Goal: Information Seeking & Learning: Learn about a topic

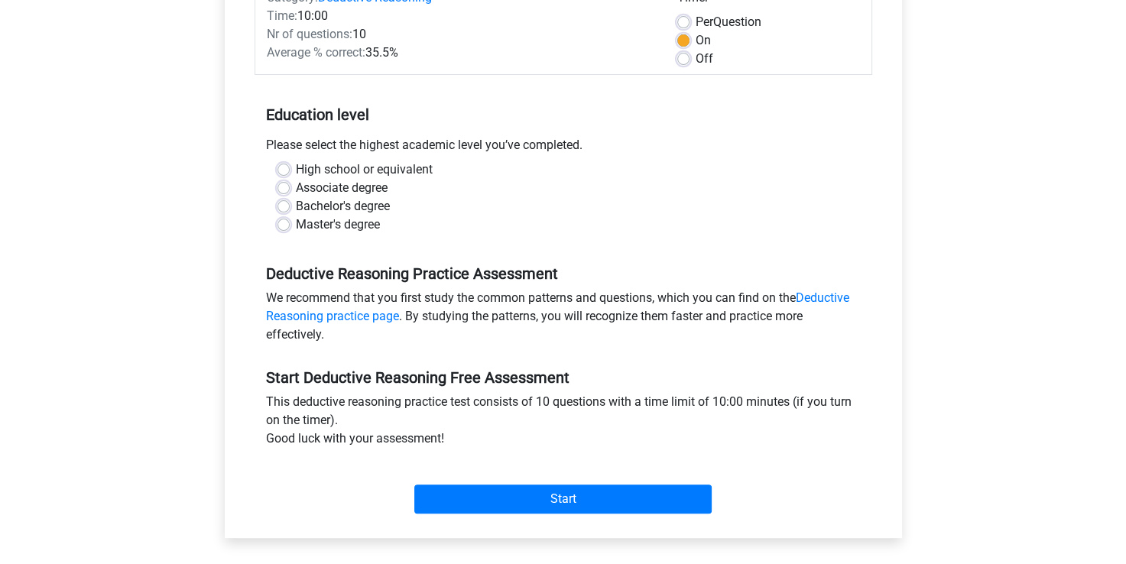
scroll to position [227, 0]
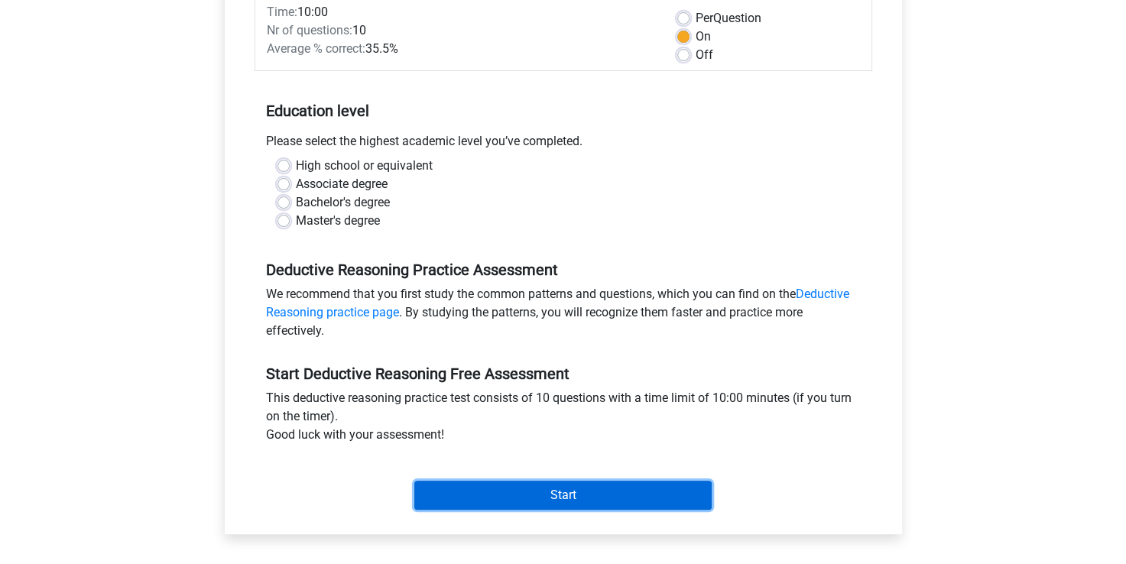
click at [653, 483] on input "Start" at bounding box center [562, 495] width 297 height 29
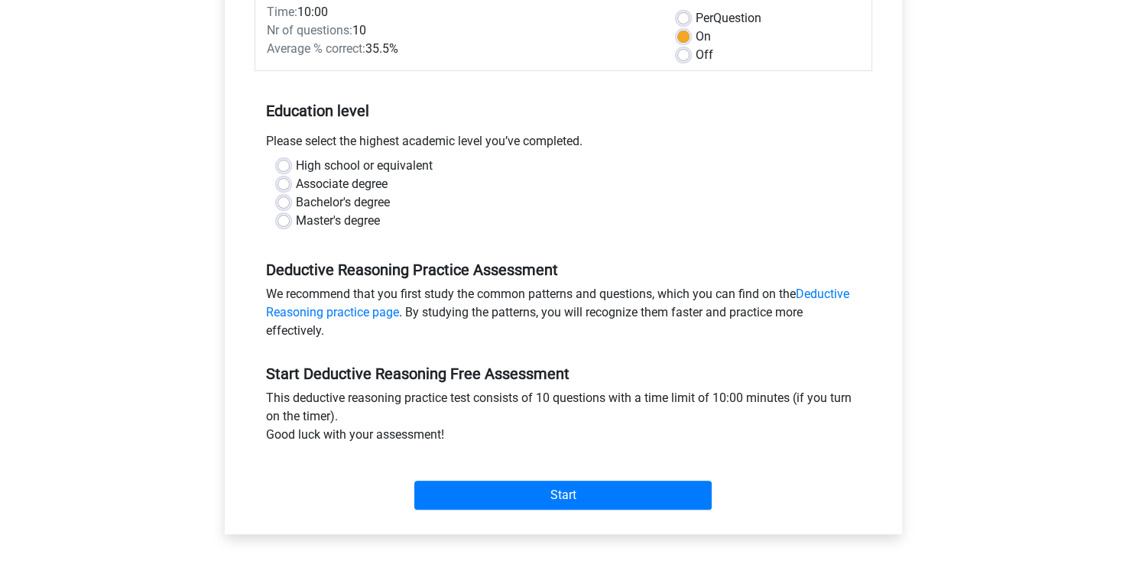
click at [539, 175] on div "Associate degree" at bounding box center [563, 184] width 572 height 18
click at [351, 201] on label "Bachelor's degree" at bounding box center [343, 202] width 94 height 18
click at [290, 201] on input "Bachelor's degree" at bounding box center [283, 200] width 12 height 15
radio input "true"
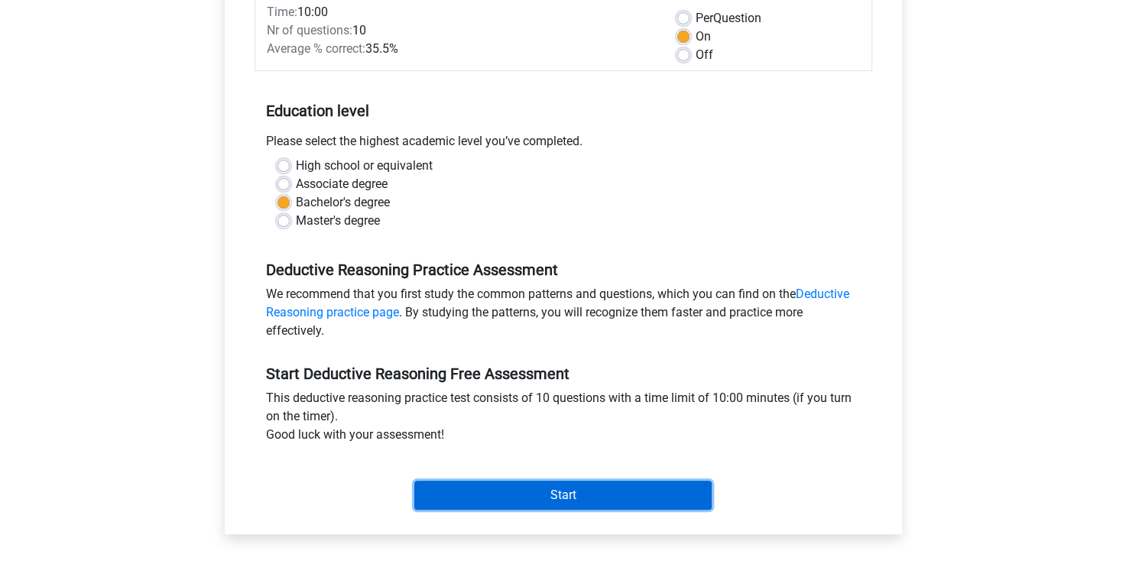
click at [631, 501] on input "Start" at bounding box center [562, 495] width 297 height 29
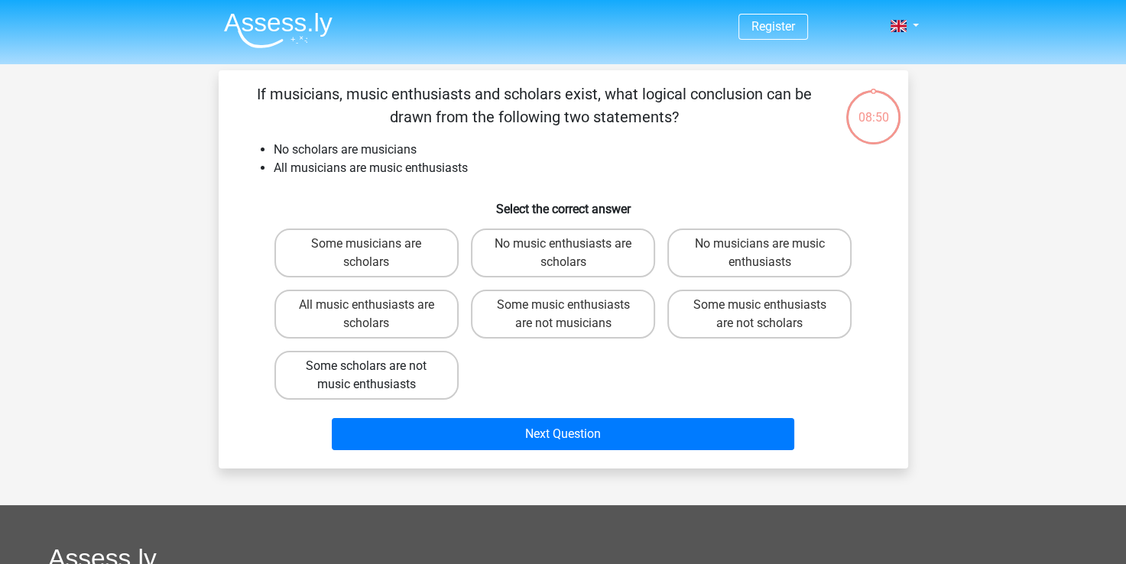
click at [283, 379] on label "Some scholars are not music enthusiasts" at bounding box center [366, 375] width 184 height 49
click at [366, 376] on input "Some scholars are not music enthusiasts" at bounding box center [371, 371] width 10 height 10
radio input "true"
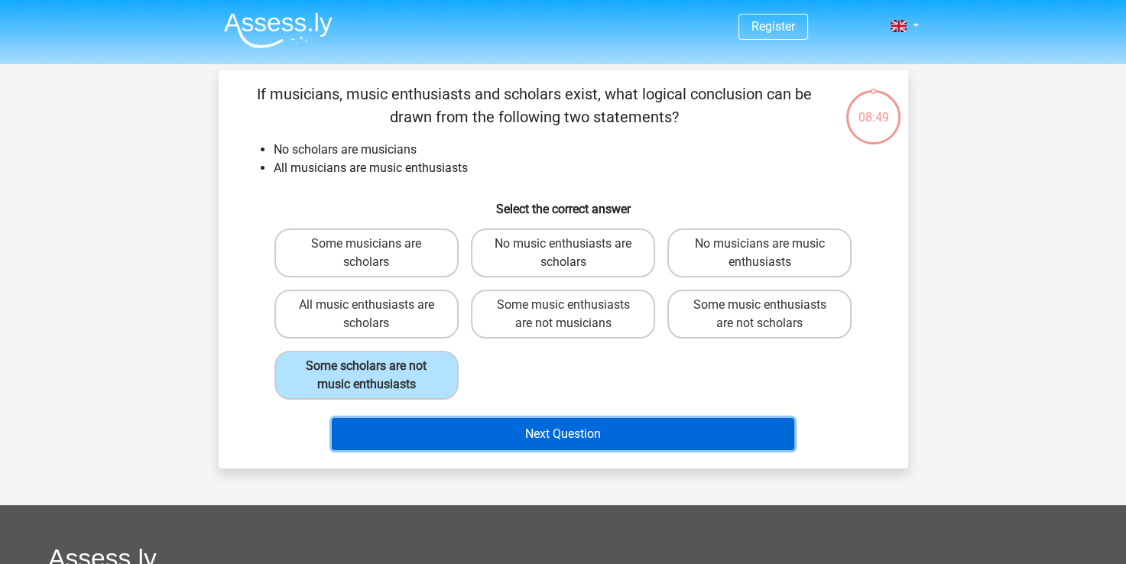
click at [541, 444] on button "Next Question" at bounding box center [563, 434] width 462 height 32
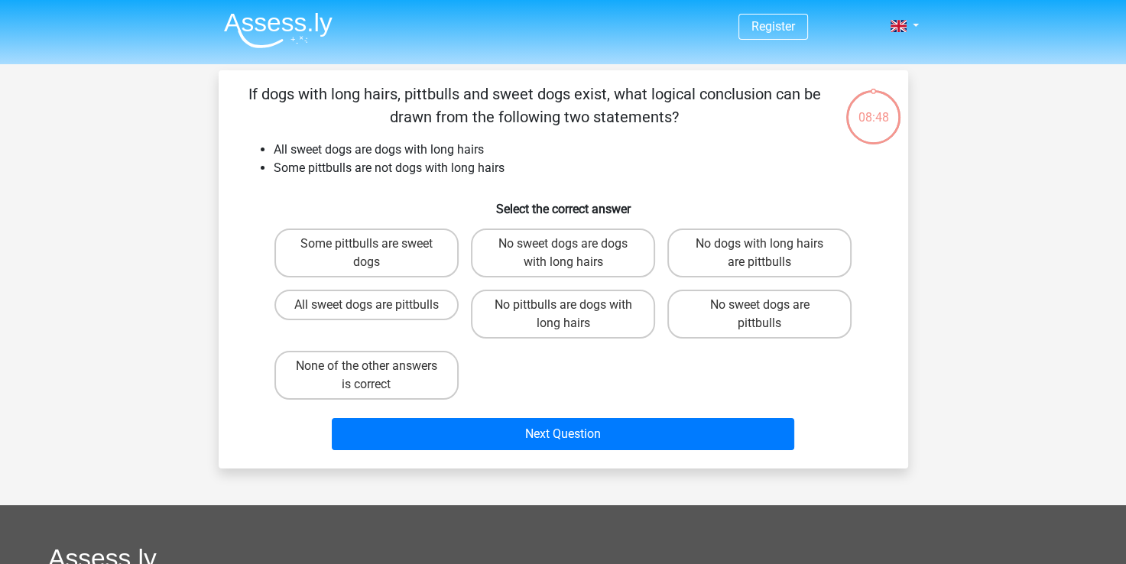
scroll to position [70, 0]
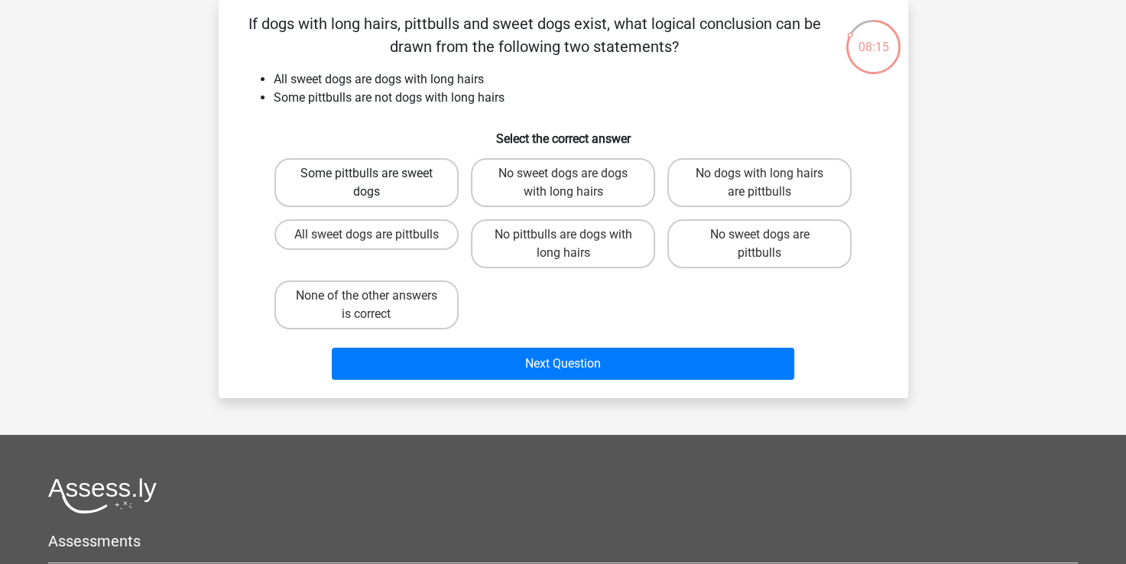
click at [363, 173] on label "Some pittbulls are sweet dogs" at bounding box center [366, 182] width 184 height 49
click at [366, 174] on input "Some pittbulls are sweet dogs" at bounding box center [371, 179] width 10 height 10
radio input "true"
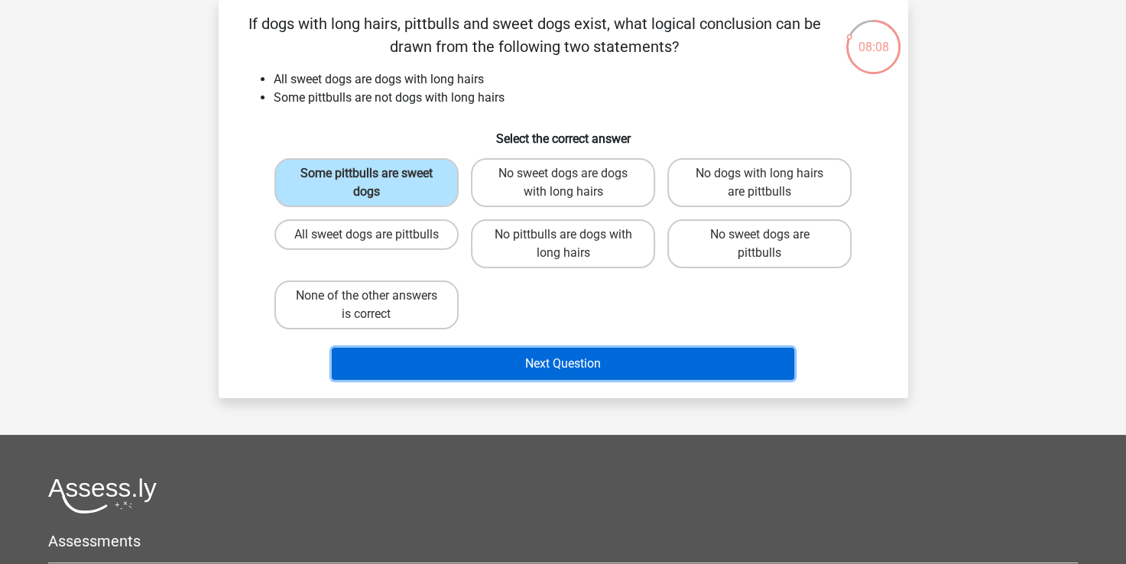
click at [523, 362] on button "Next Question" at bounding box center [563, 364] width 462 height 32
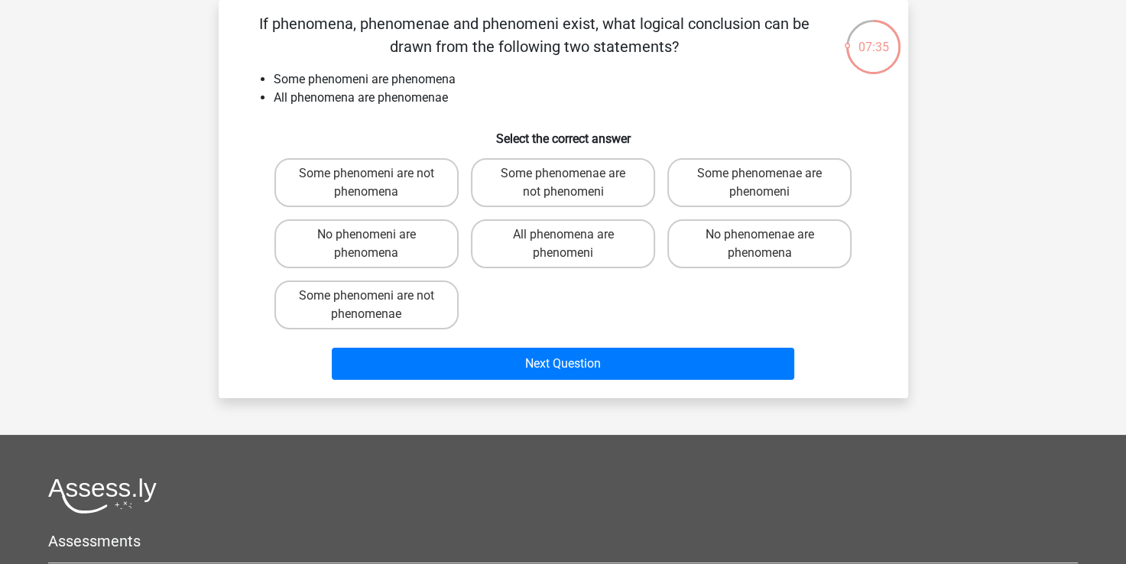
click at [565, 176] on input "Some phenomenae are not phenomeni" at bounding box center [568, 179] width 10 height 10
radio input "true"
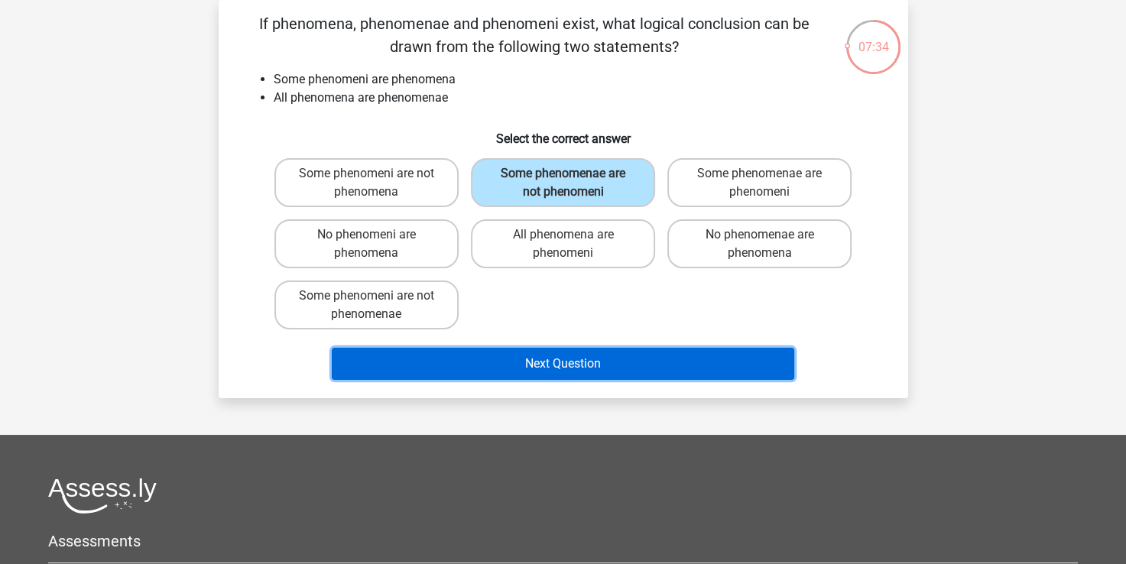
click at [555, 355] on button "Next Question" at bounding box center [563, 364] width 462 height 32
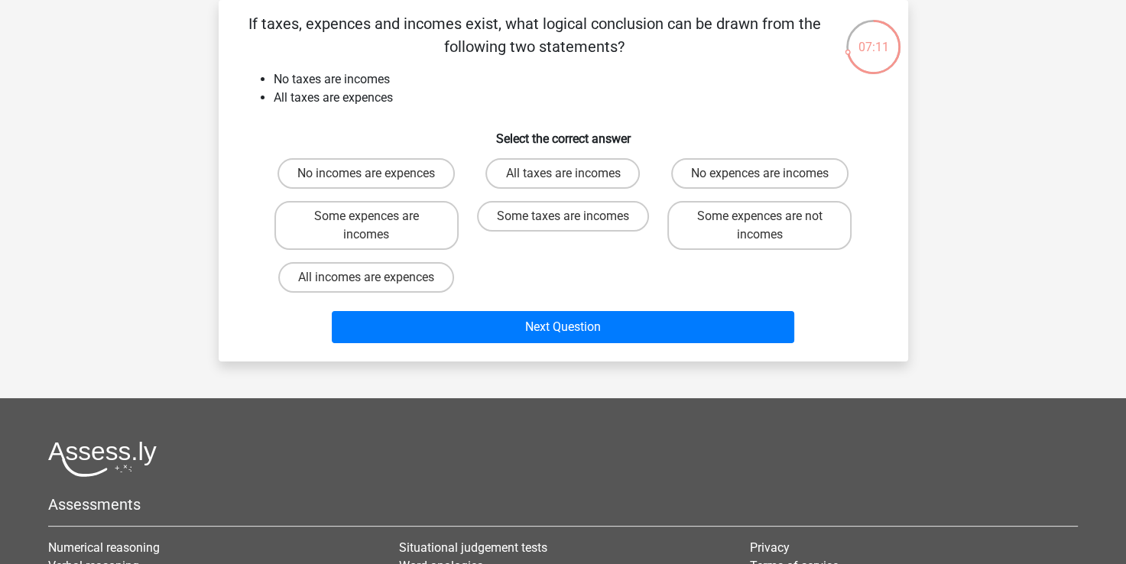
drag, startPoint x: 716, startPoint y: 231, endPoint x: 660, endPoint y: 240, distance: 55.8
click at [660, 240] on div "No incomes are expences All taxes are incomes No expences are incomes Some expe…" at bounding box center [563, 225] width 590 height 147
drag, startPoint x: 660, startPoint y: 240, endPoint x: 748, endPoint y: 232, distance: 88.2
click at [748, 232] on label "Some expences are not incomes" at bounding box center [759, 225] width 184 height 49
click at [760, 226] on input "Some expences are not incomes" at bounding box center [765, 221] width 10 height 10
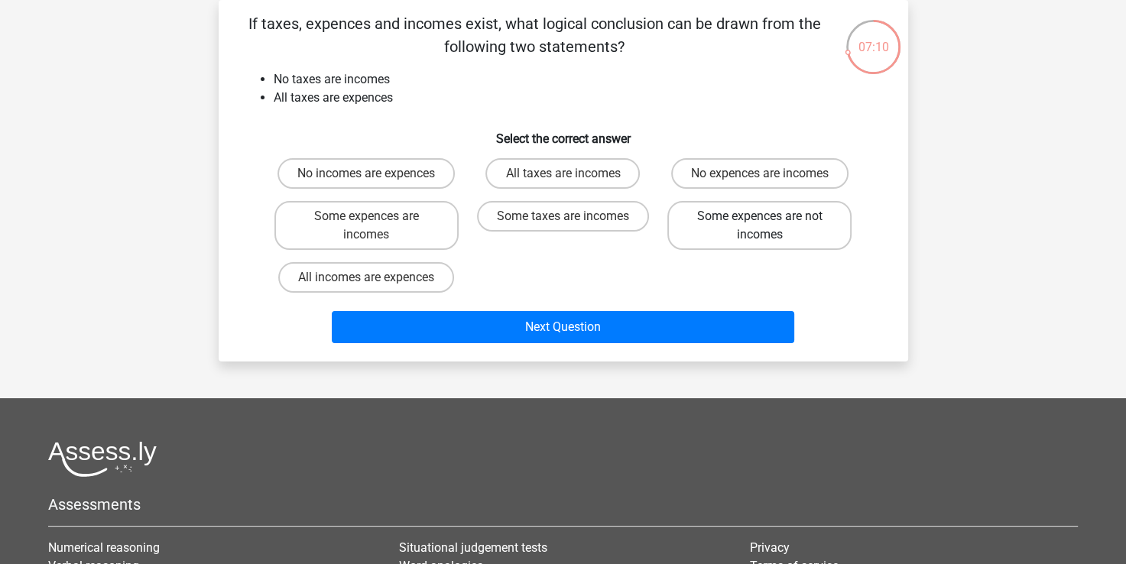
radio input "true"
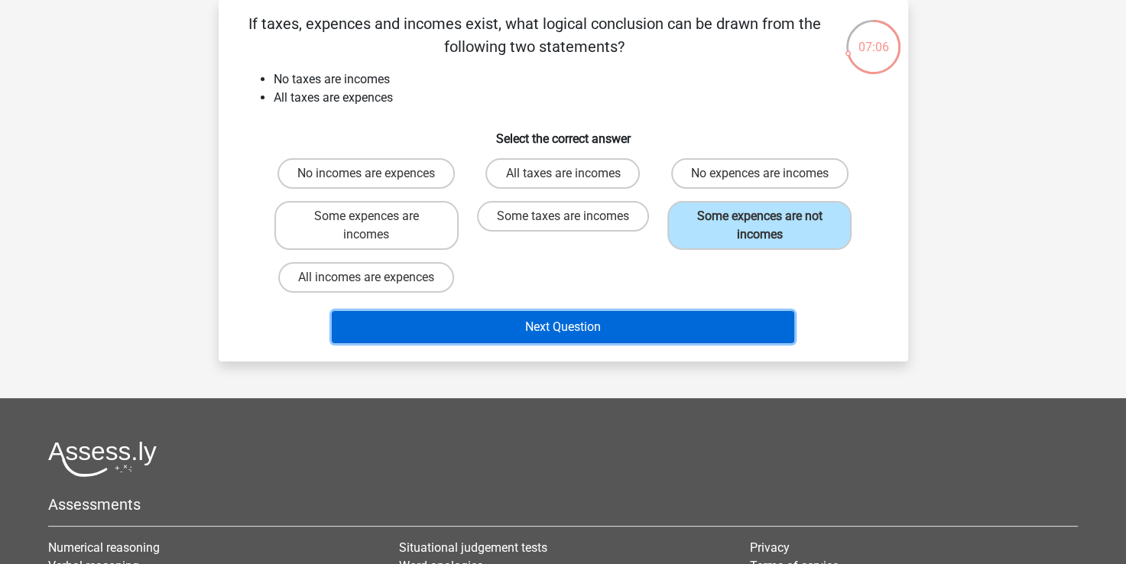
click at [655, 324] on button "Next Question" at bounding box center [563, 327] width 462 height 32
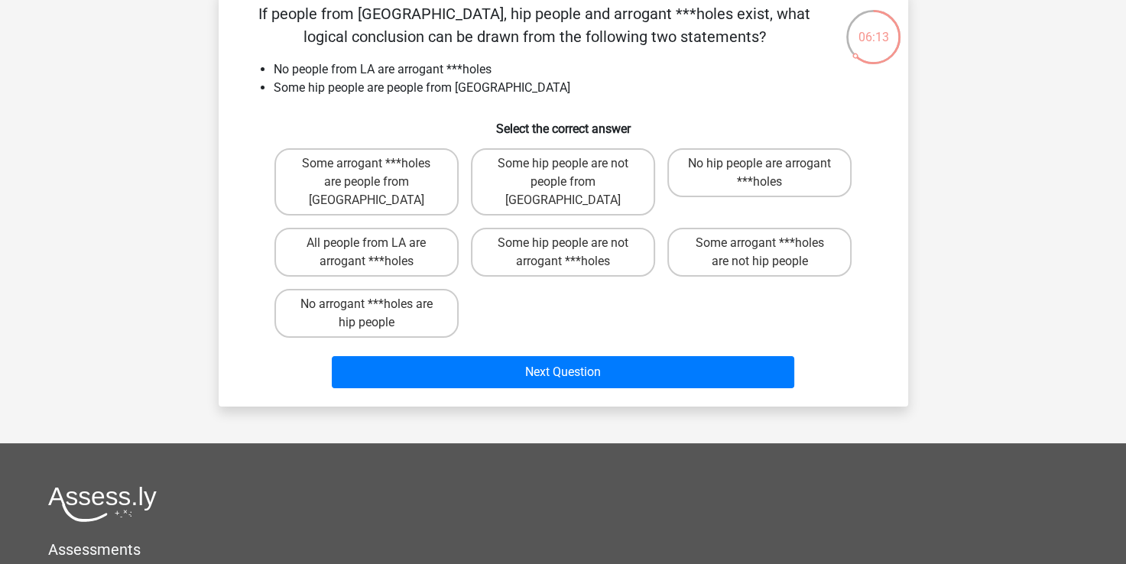
scroll to position [84, 0]
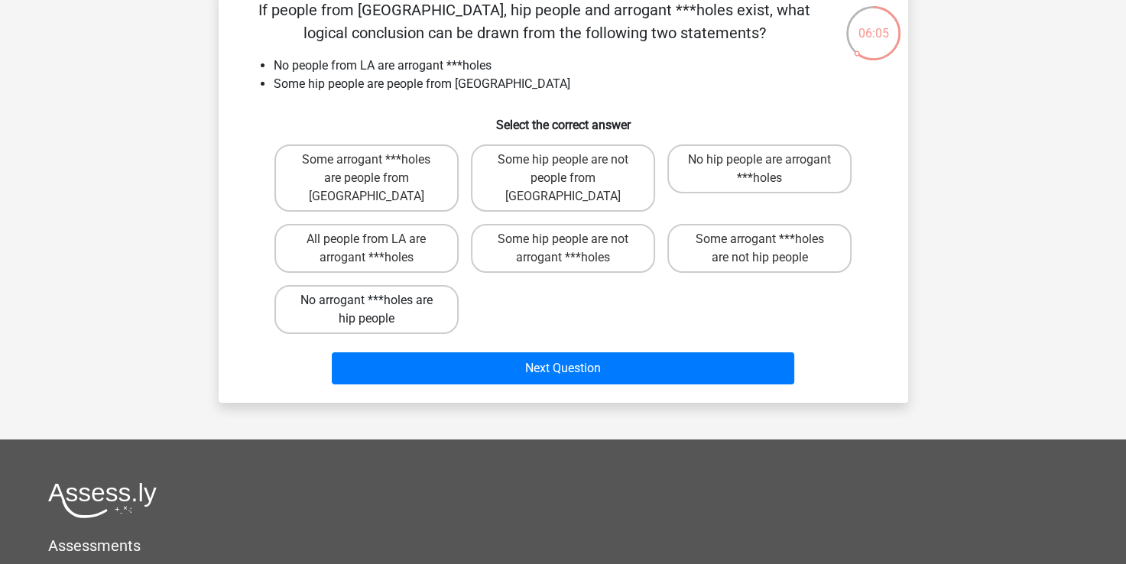
click at [385, 285] on label "No arrogant ***holes are hip people" at bounding box center [366, 309] width 184 height 49
click at [376, 300] on input "No arrogant ***holes are hip people" at bounding box center [371, 305] width 10 height 10
radio input "true"
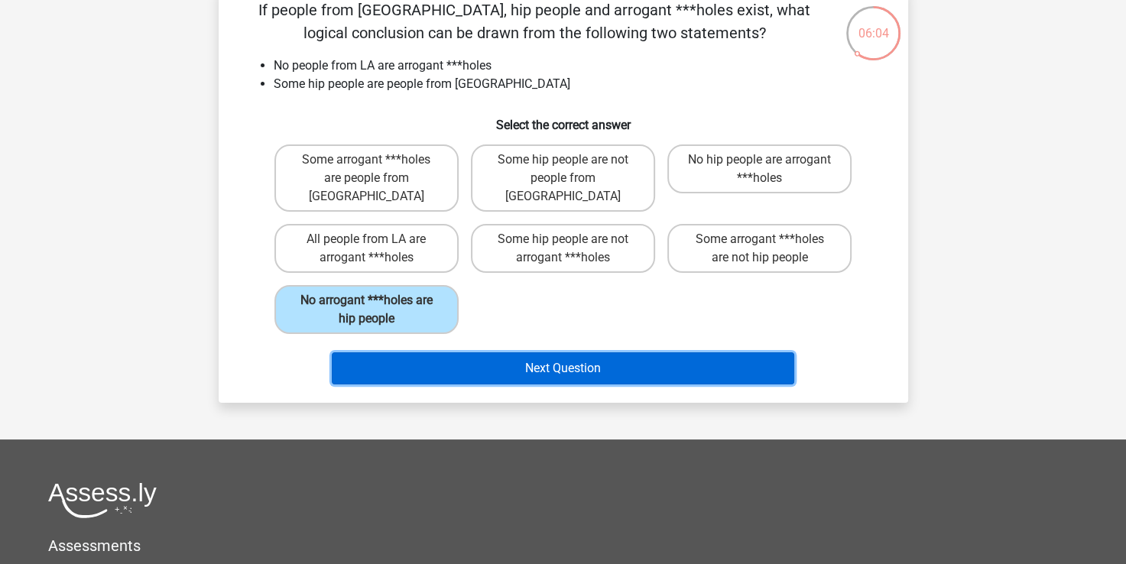
click at [466, 352] on button "Next Question" at bounding box center [563, 368] width 462 height 32
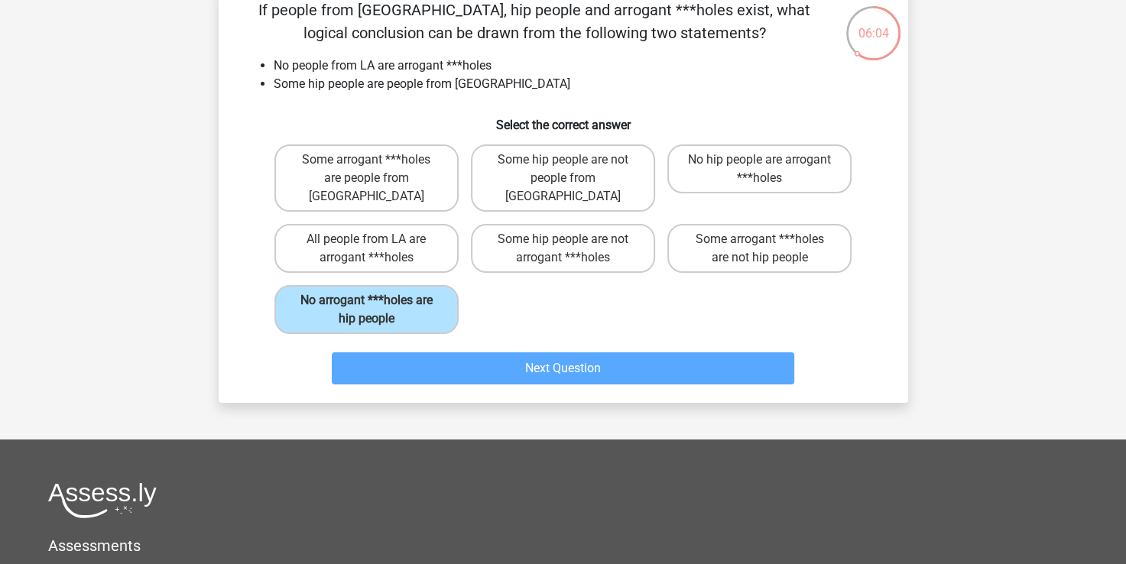
scroll to position [70, 0]
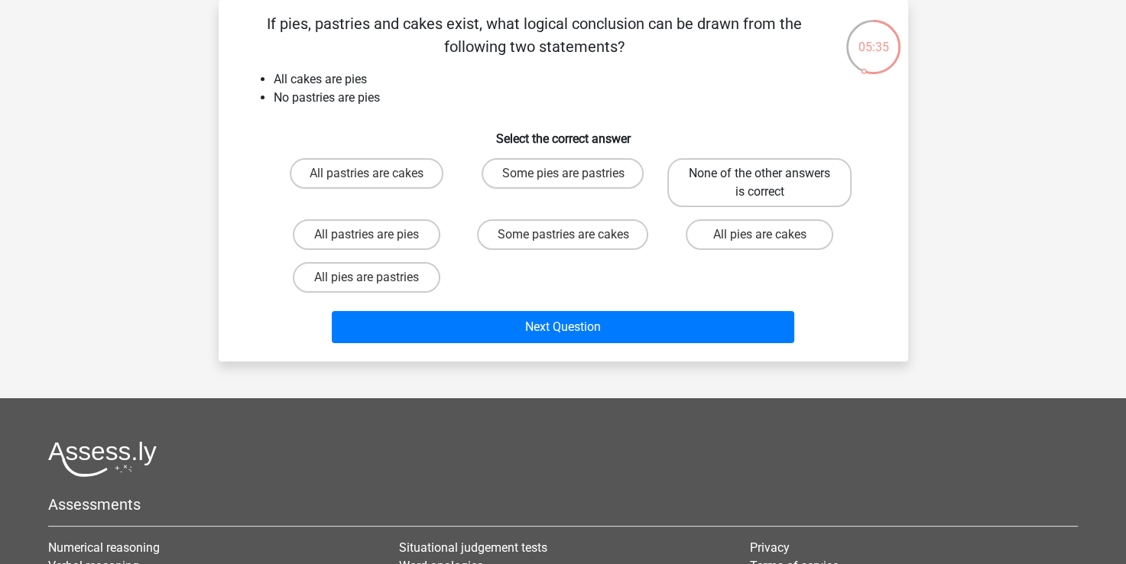
click at [732, 205] on label "None of the other answers is correct" at bounding box center [759, 182] width 184 height 49
click at [760, 183] on input "None of the other answers is correct" at bounding box center [765, 179] width 10 height 10
radio input "true"
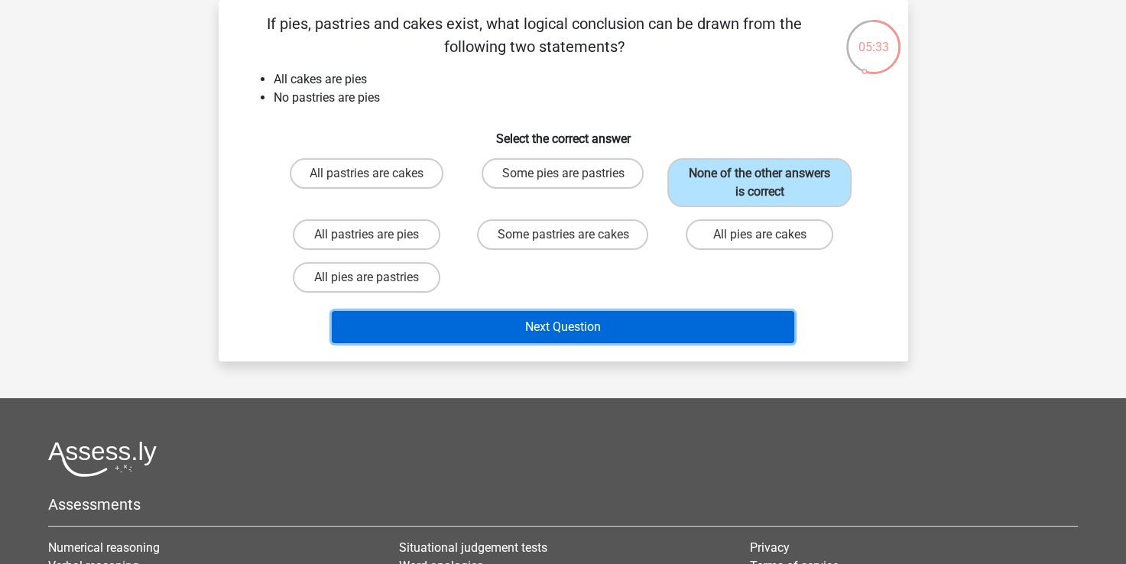
click at [633, 332] on button "Next Question" at bounding box center [563, 327] width 462 height 32
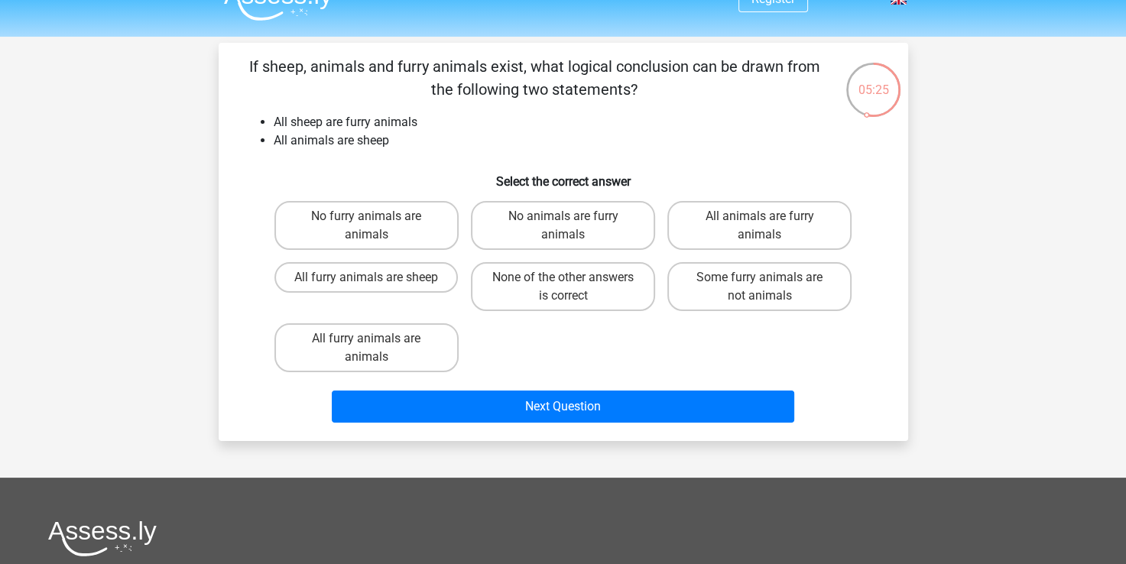
scroll to position [28, 0]
click at [742, 282] on label "Some furry animals are not animals" at bounding box center [759, 285] width 184 height 49
click at [760, 282] on input "Some furry animals are not animals" at bounding box center [765, 282] width 10 height 10
radio input "true"
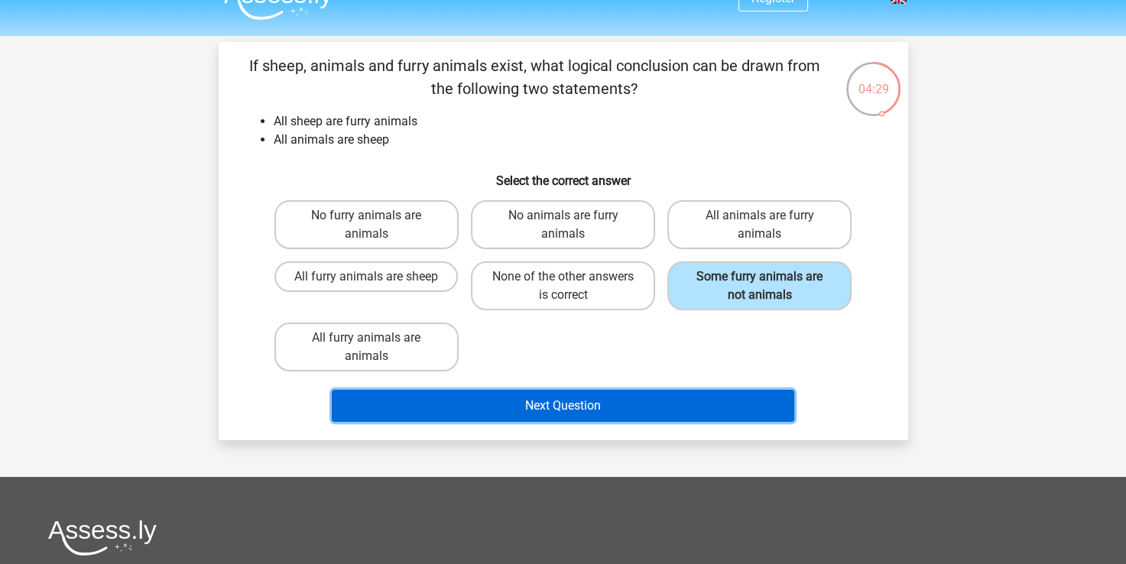
click at [604, 413] on button "Next Question" at bounding box center [563, 406] width 462 height 32
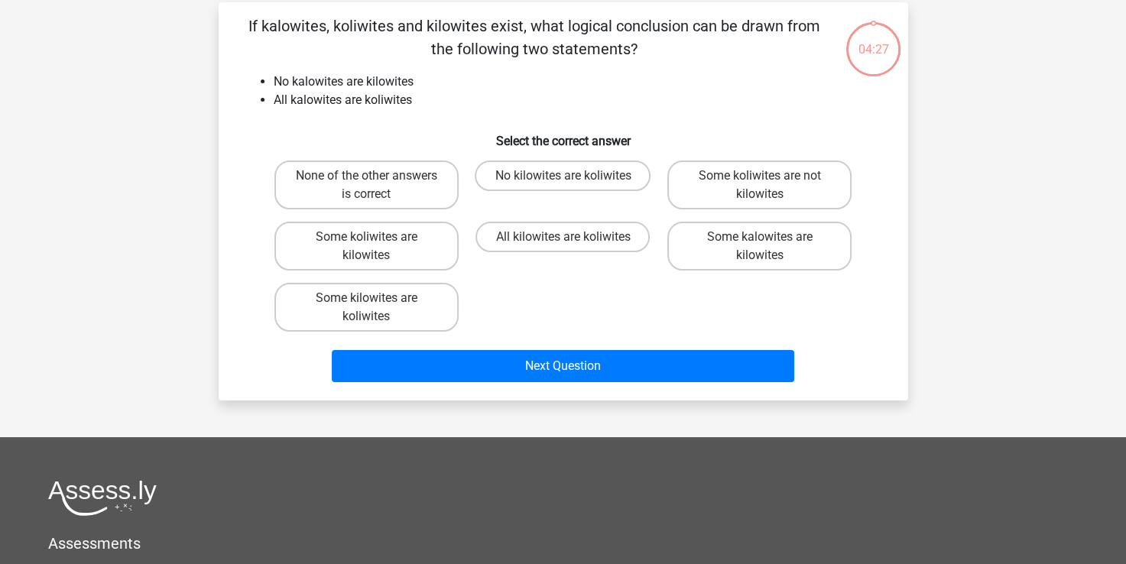
scroll to position [70, 0]
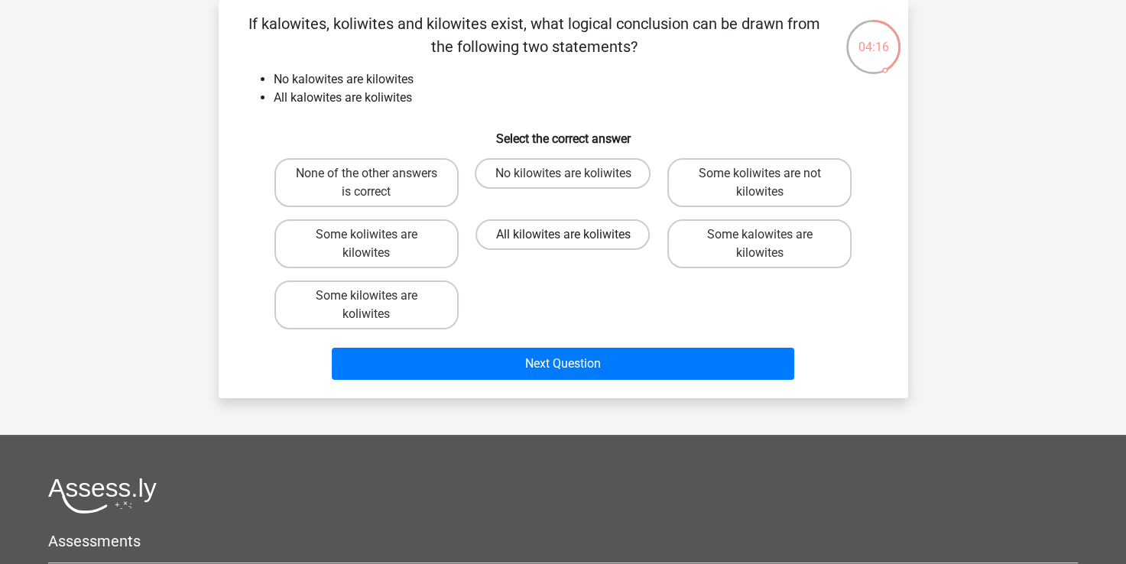
click at [510, 242] on label "All kilowites are koliwites" at bounding box center [562, 234] width 174 height 31
click at [563, 242] on input "All kilowites are koliwites" at bounding box center [568, 240] width 10 height 10
radio input "true"
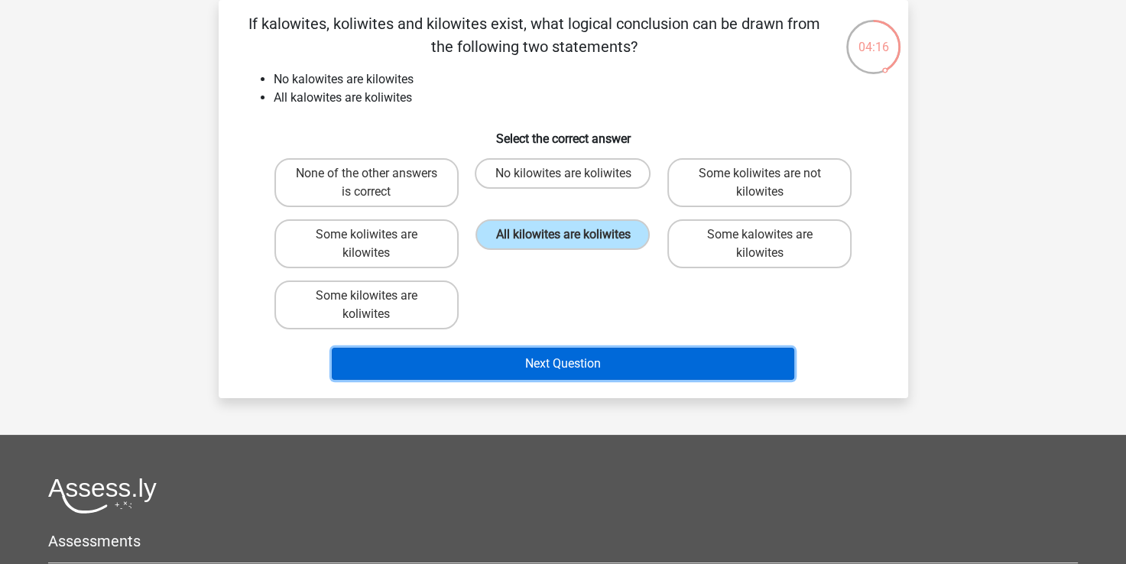
click at [498, 371] on button "Next Question" at bounding box center [563, 364] width 462 height 32
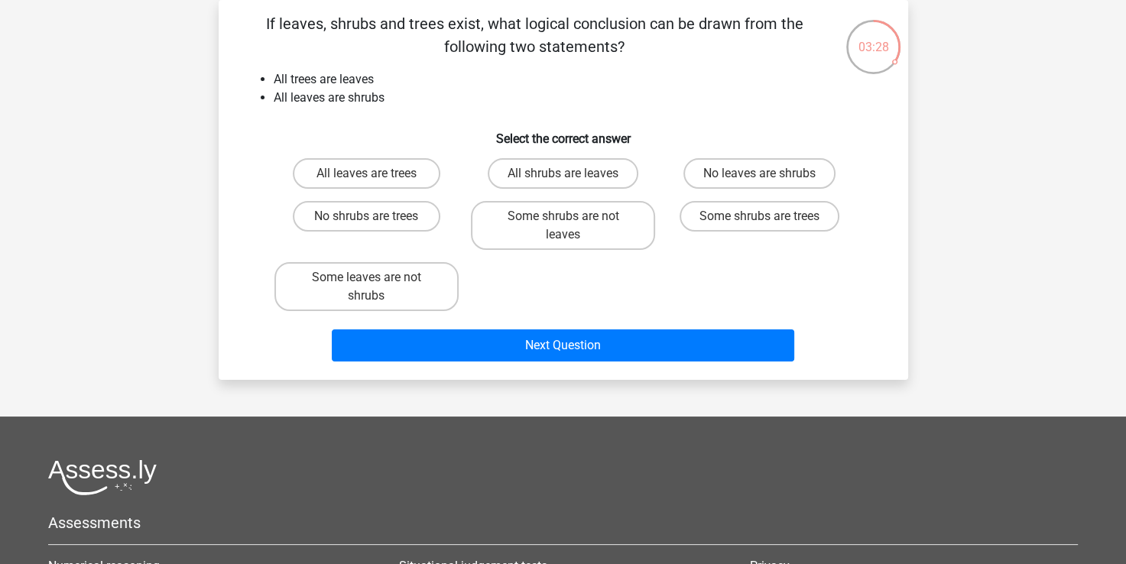
click at [737, 214] on label "Some shrubs are trees" at bounding box center [760, 216] width 160 height 31
click at [760, 216] on input "Some shrubs are trees" at bounding box center [765, 221] width 10 height 10
radio input "true"
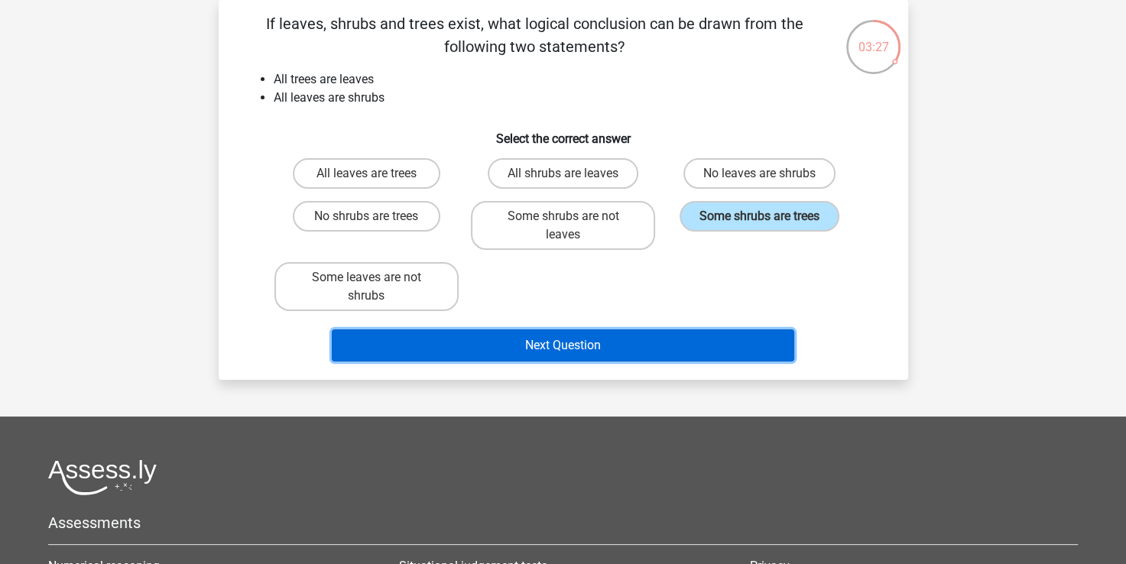
click at [628, 345] on button "Next Question" at bounding box center [563, 345] width 462 height 32
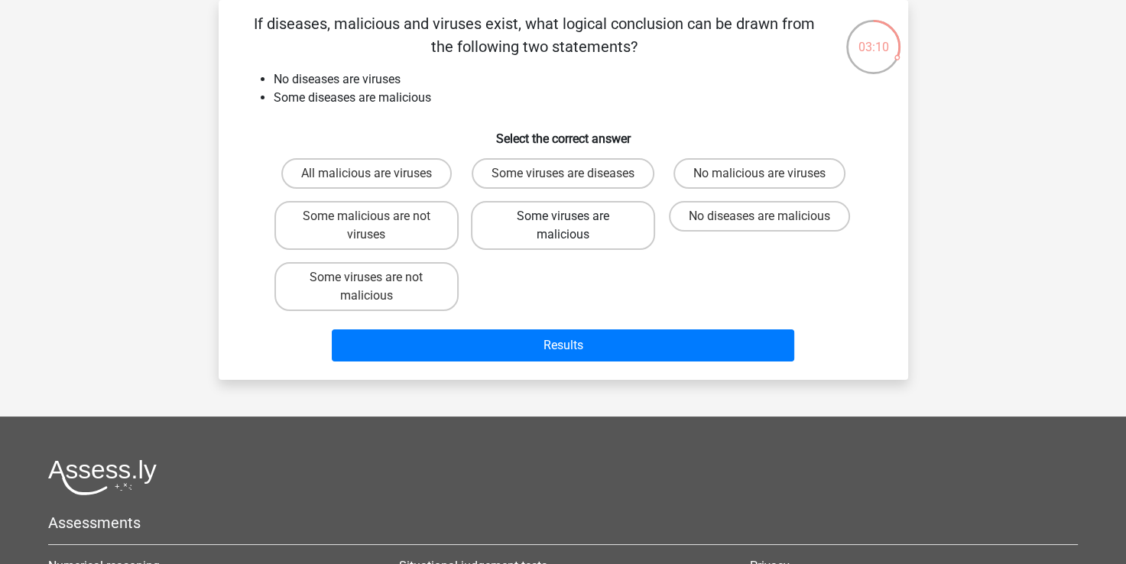
click at [586, 230] on label "Some viruses are malicious" at bounding box center [563, 225] width 184 height 49
click at [573, 226] on input "Some viruses are malicious" at bounding box center [568, 221] width 10 height 10
radio input "true"
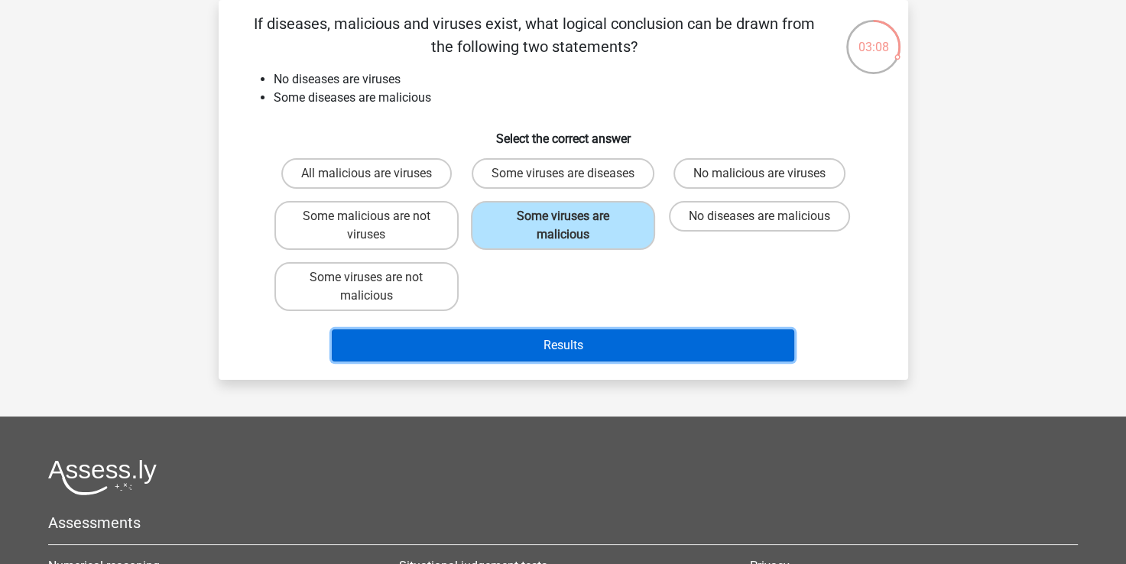
click at [543, 352] on button "Results" at bounding box center [563, 345] width 462 height 32
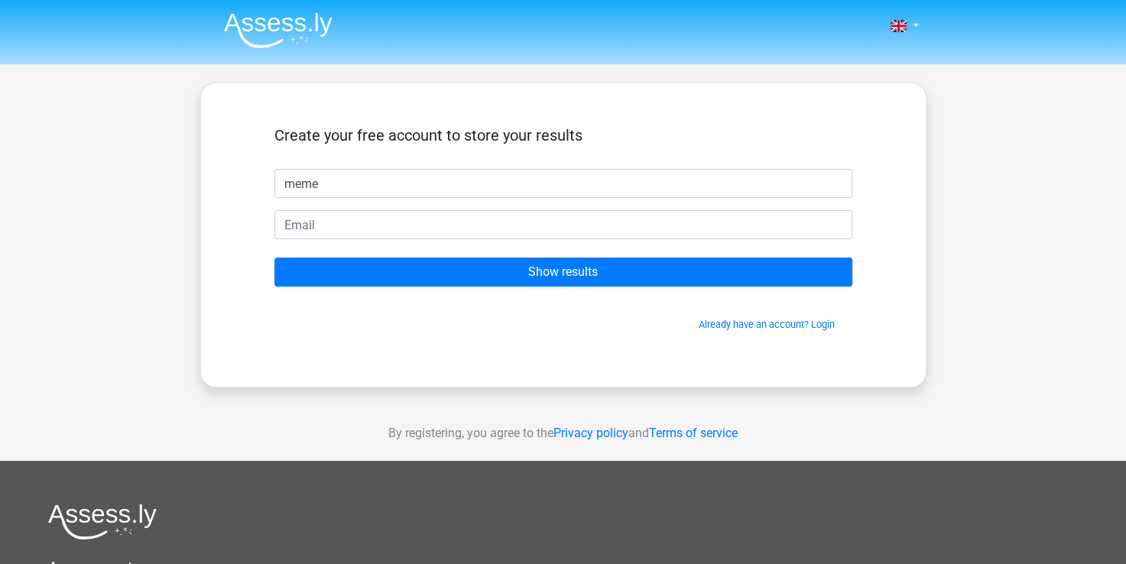
type input "meme"
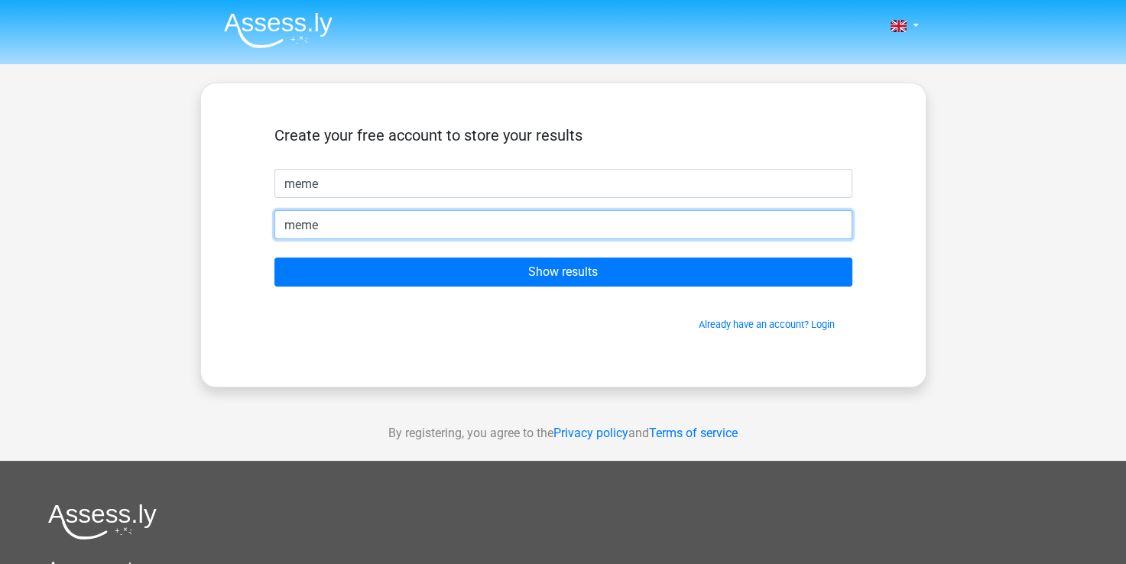
type input "[EMAIL_ADDRESS][DOMAIN_NAME]"
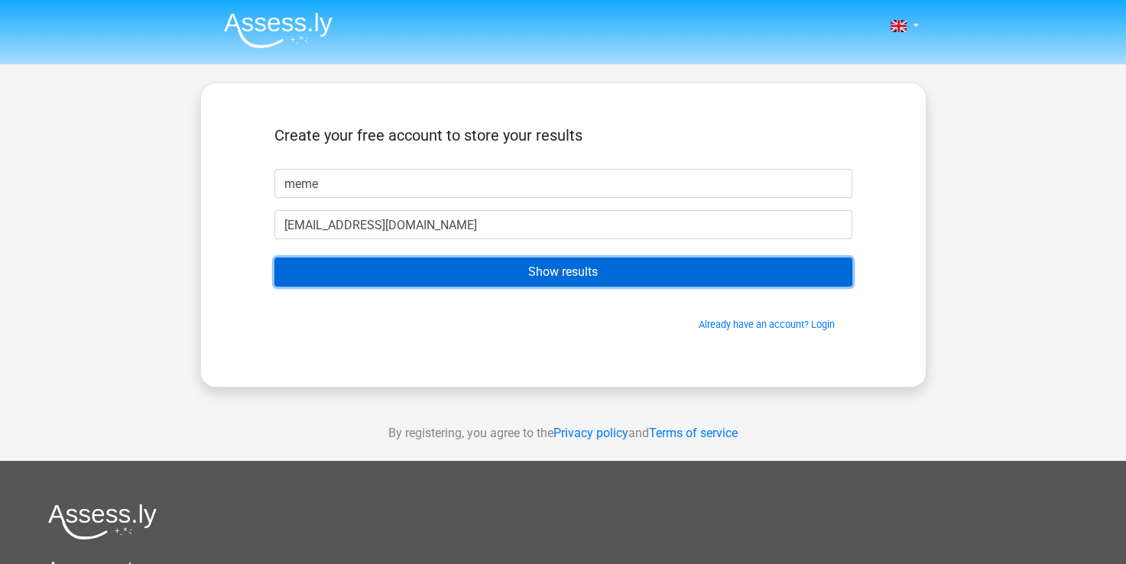
click at [443, 268] on input "Show results" at bounding box center [563, 272] width 578 height 29
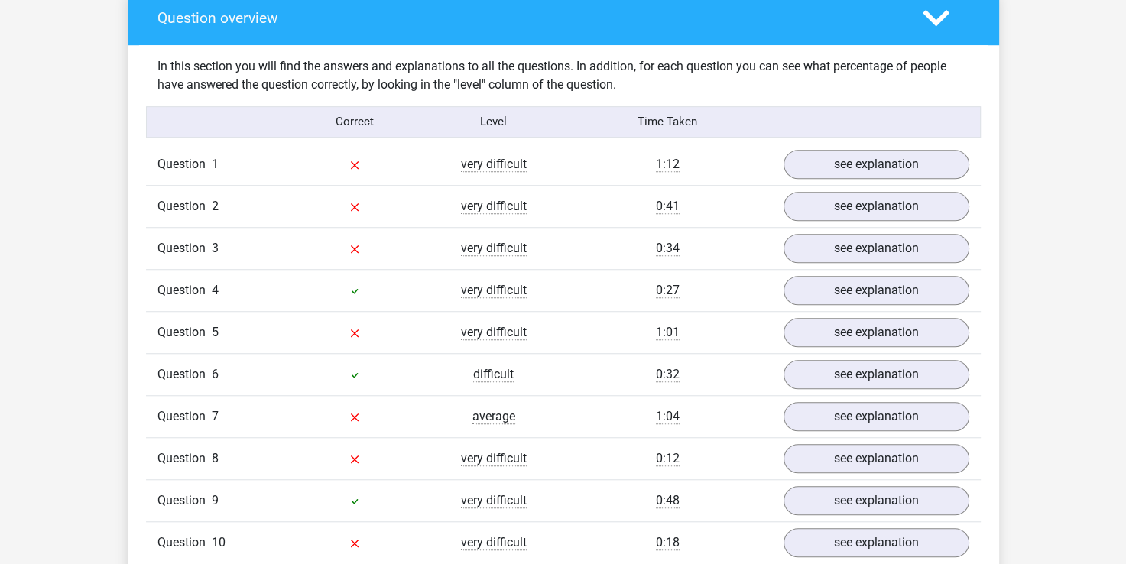
scroll to position [1134, 0]
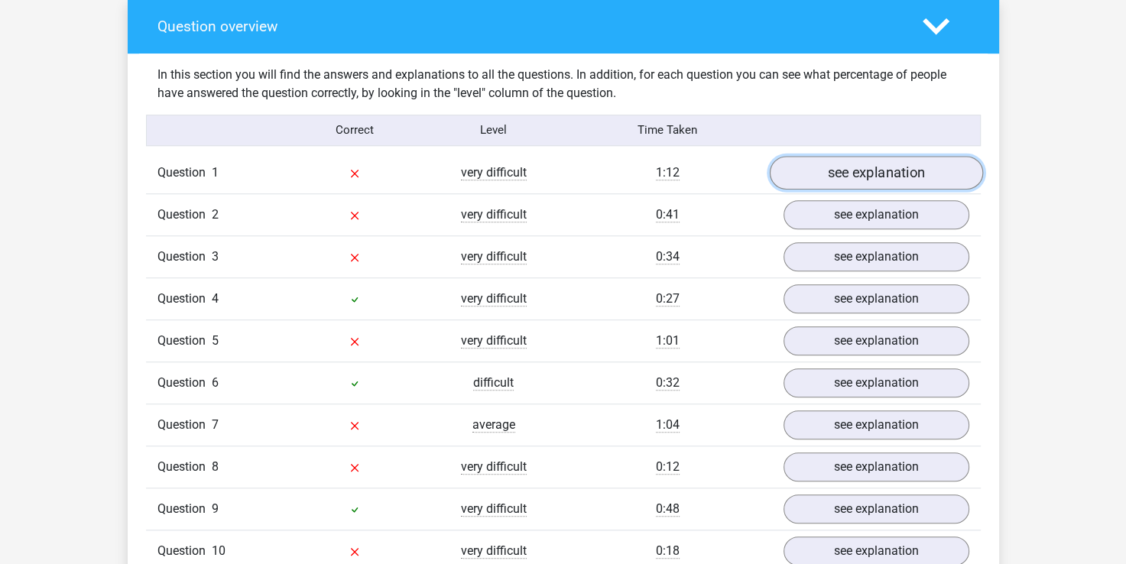
click at [839, 177] on link "see explanation" at bounding box center [875, 173] width 213 height 34
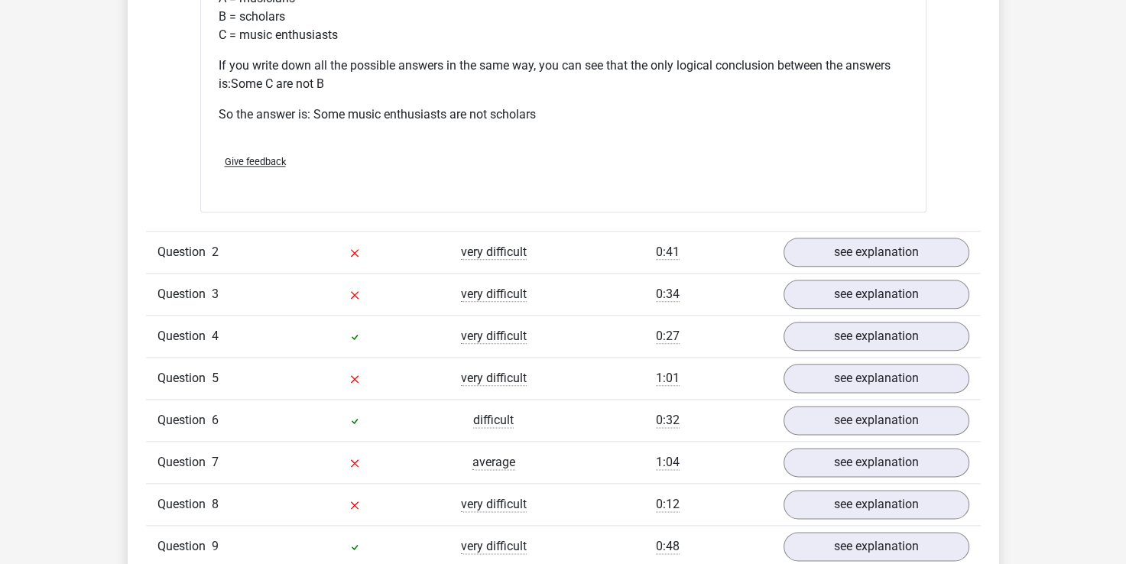
scroll to position [1719, 0]
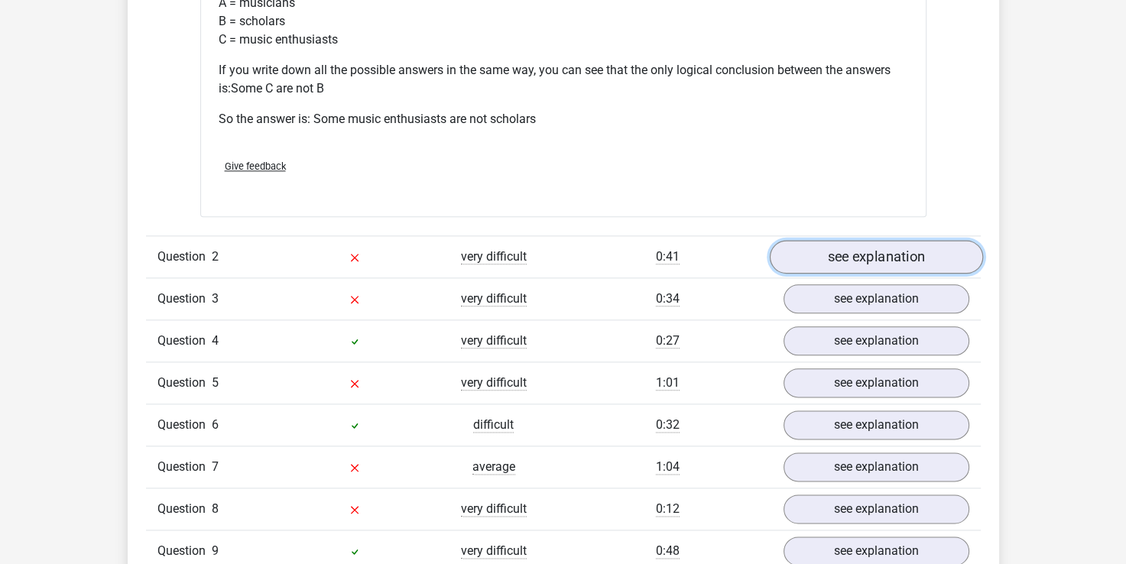
click at [918, 267] on link "see explanation" at bounding box center [875, 257] width 213 height 34
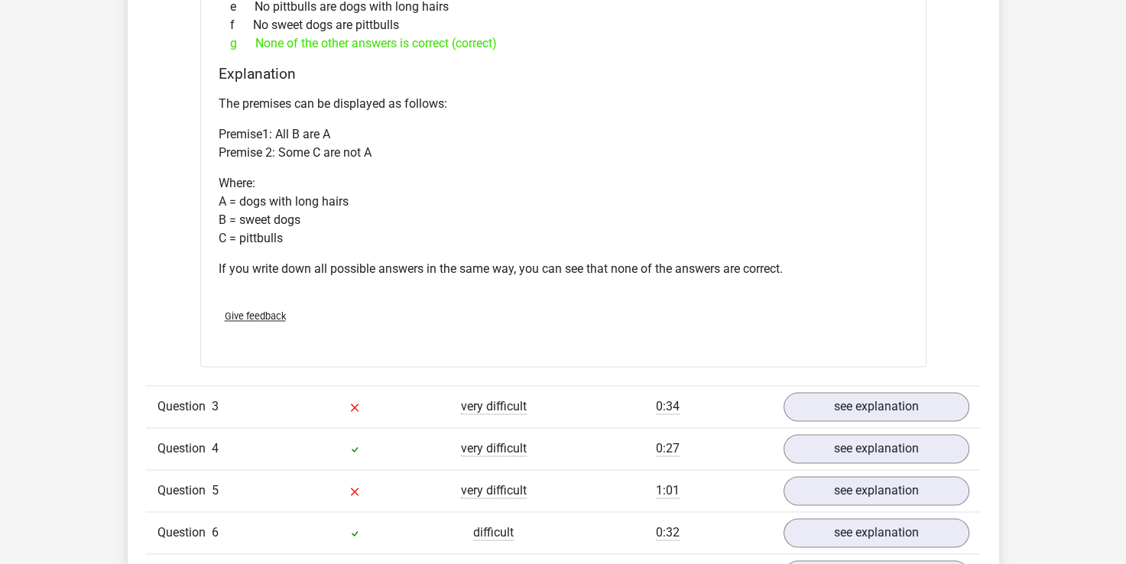
scroll to position [2269, 0]
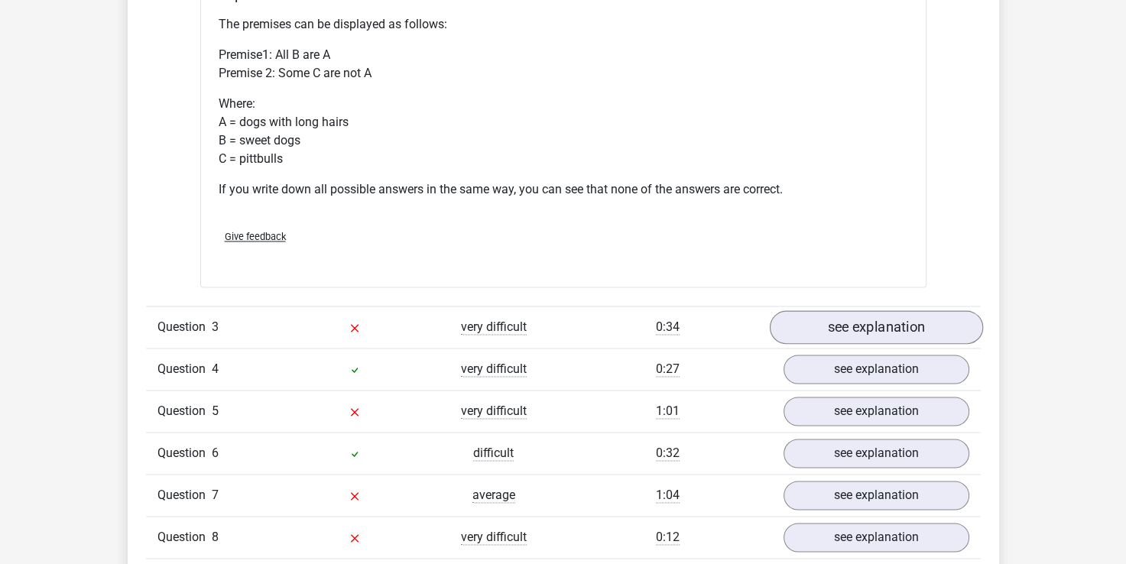
click at [910, 314] on link "see explanation" at bounding box center [875, 327] width 213 height 34
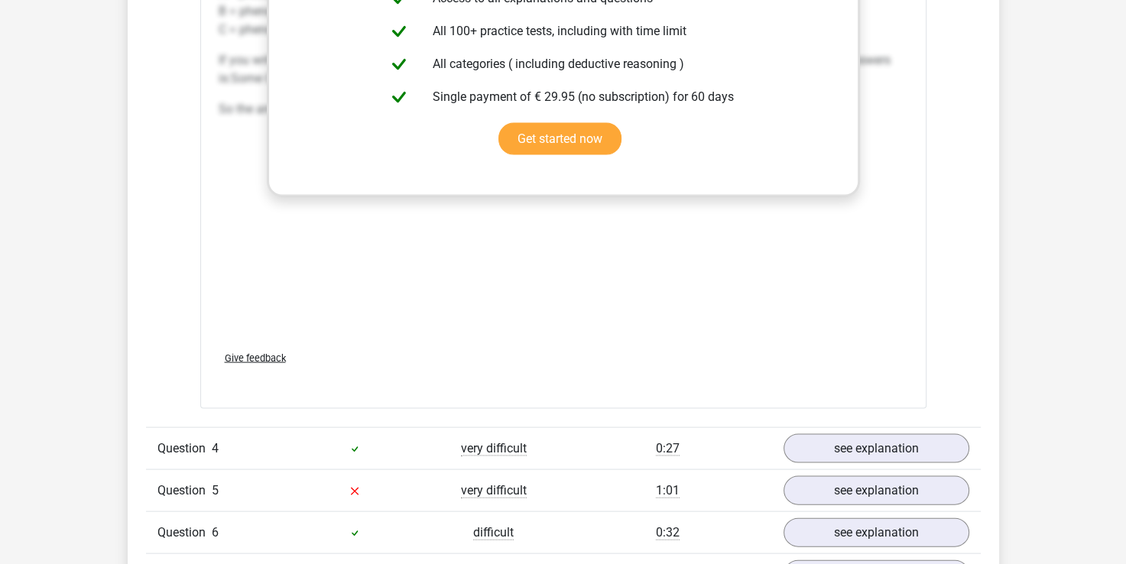
scroll to position [3030, 0]
click at [850, 445] on link "see explanation" at bounding box center [875, 450] width 213 height 34
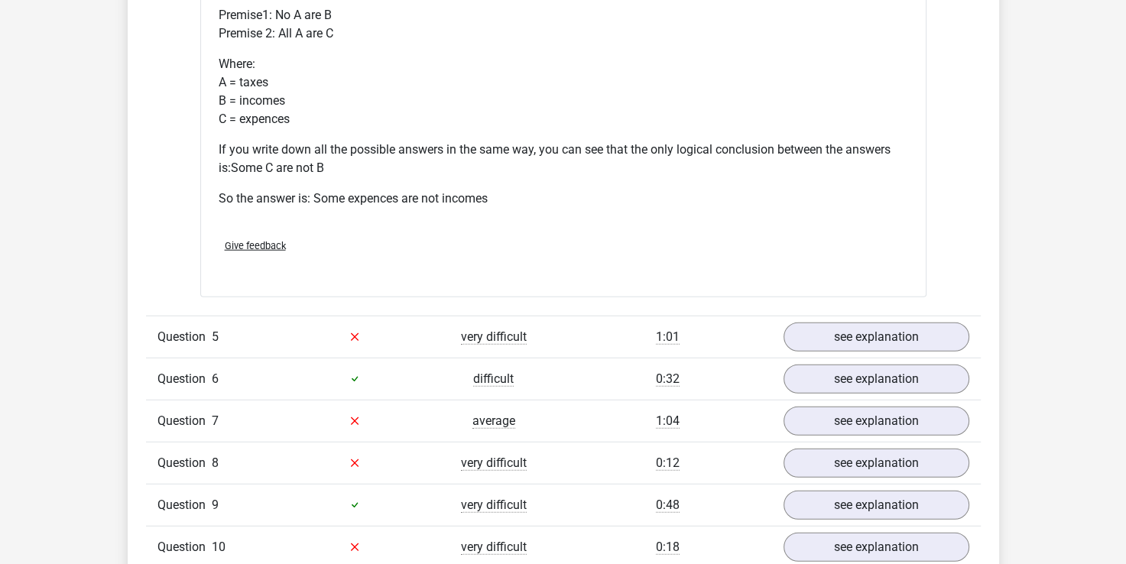
scroll to position [3819, 0]
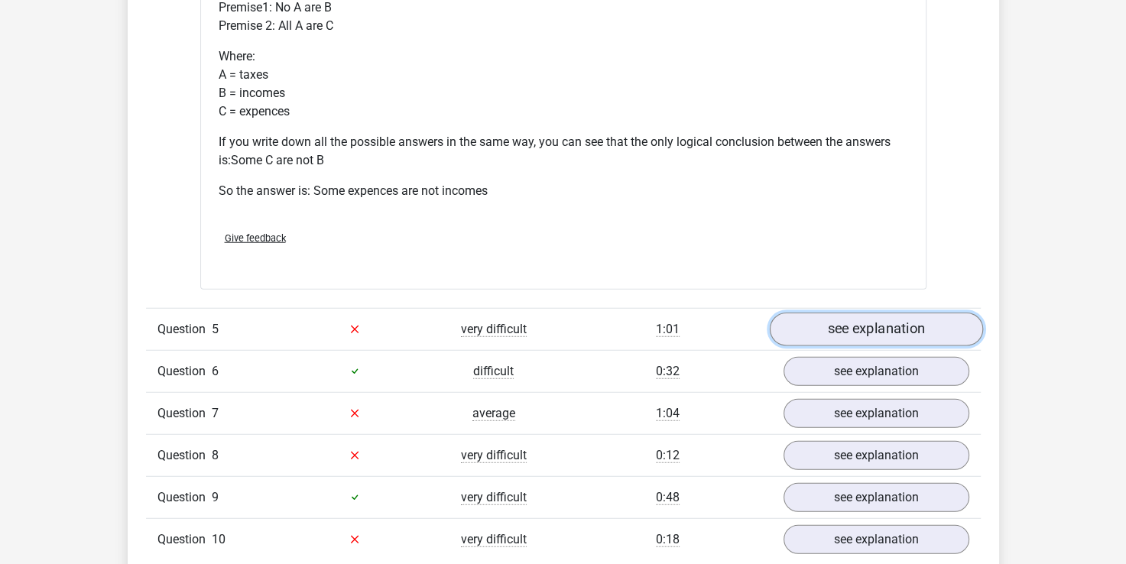
click at [905, 325] on link "see explanation" at bounding box center [875, 330] width 213 height 34
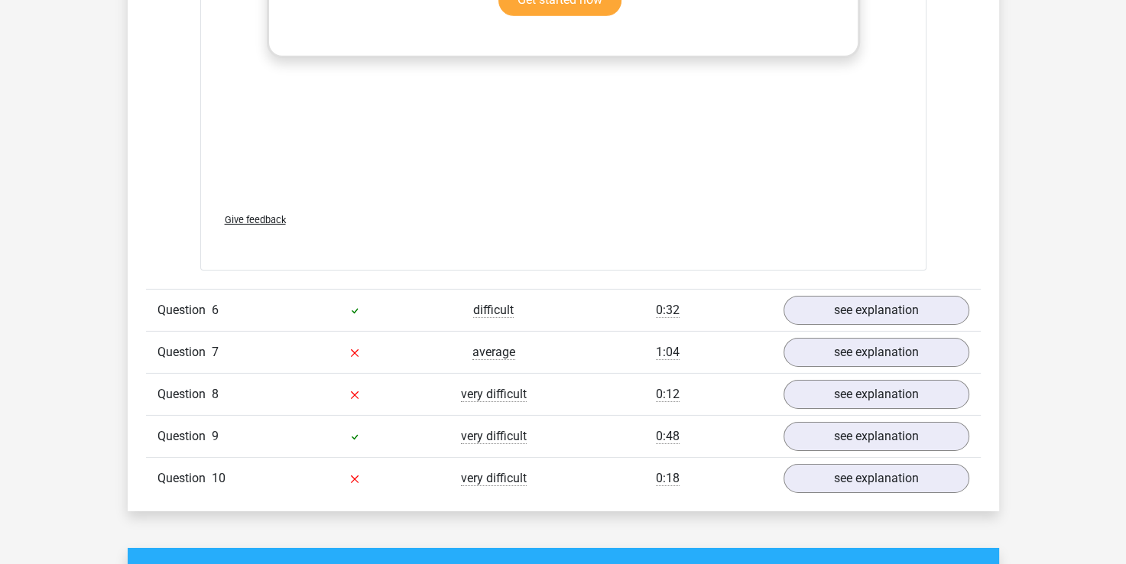
scroll to position [4740, 0]
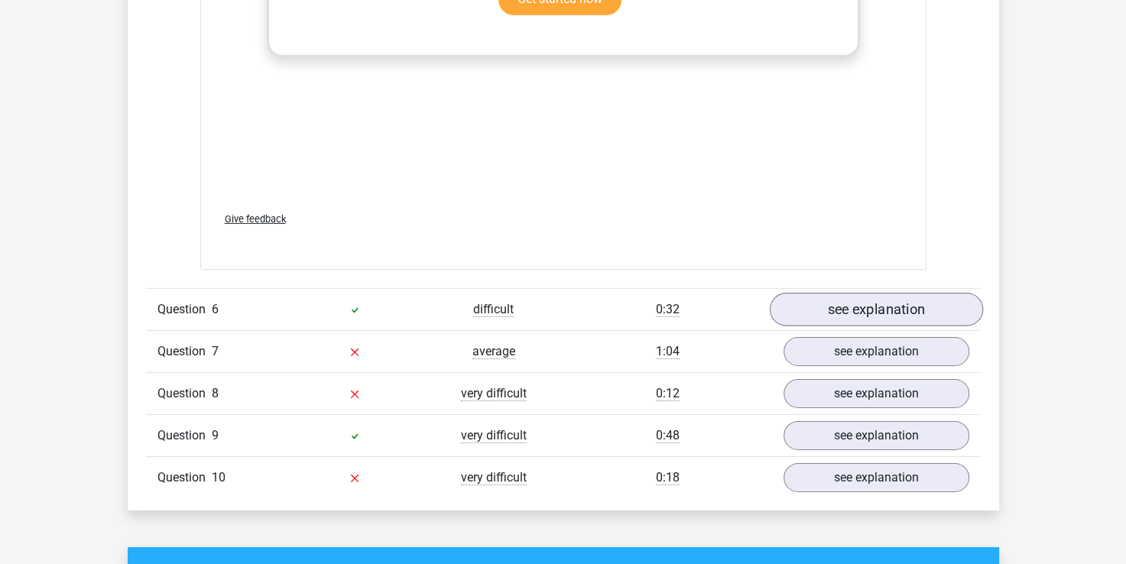
click at [917, 300] on link "see explanation" at bounding box center [875, 310] width 213 height 34
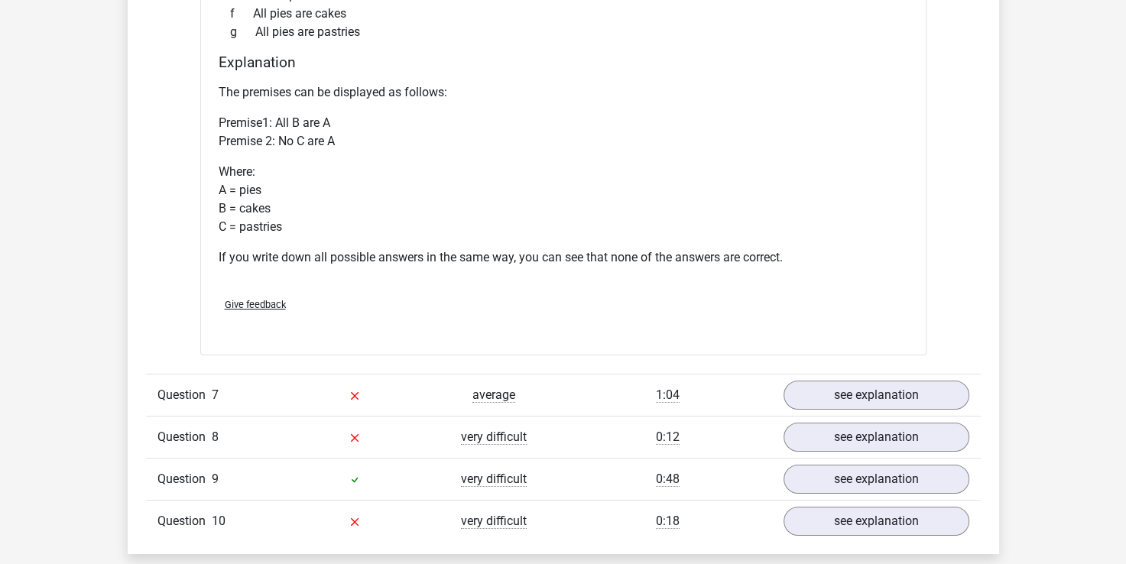
scroll to position [5281, 0]
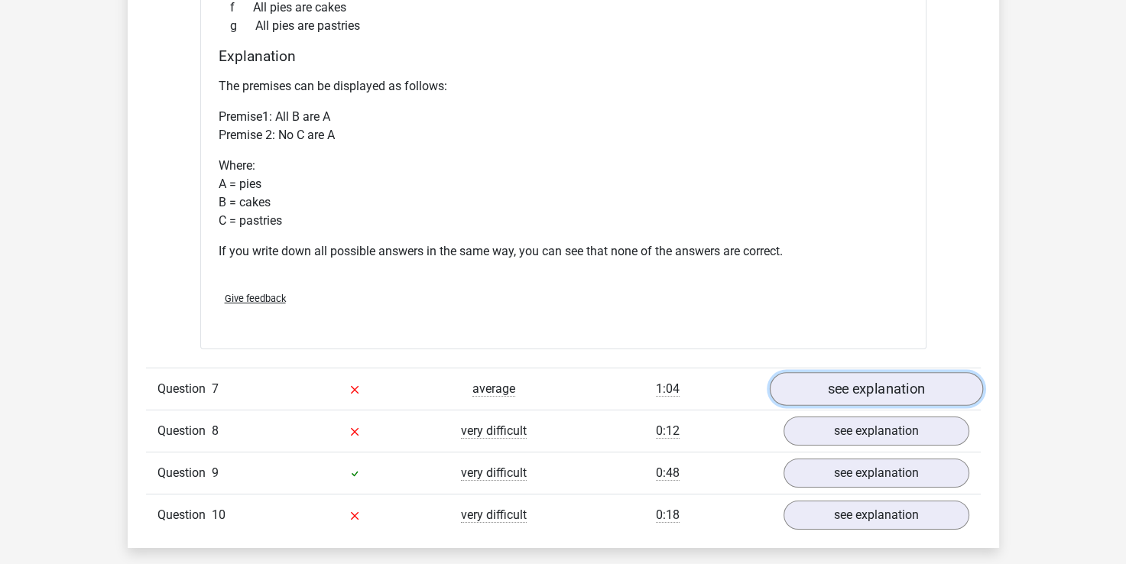
click at [891, 381] on link "see explanation" at bounding box center [875, 389] width 213 height 34
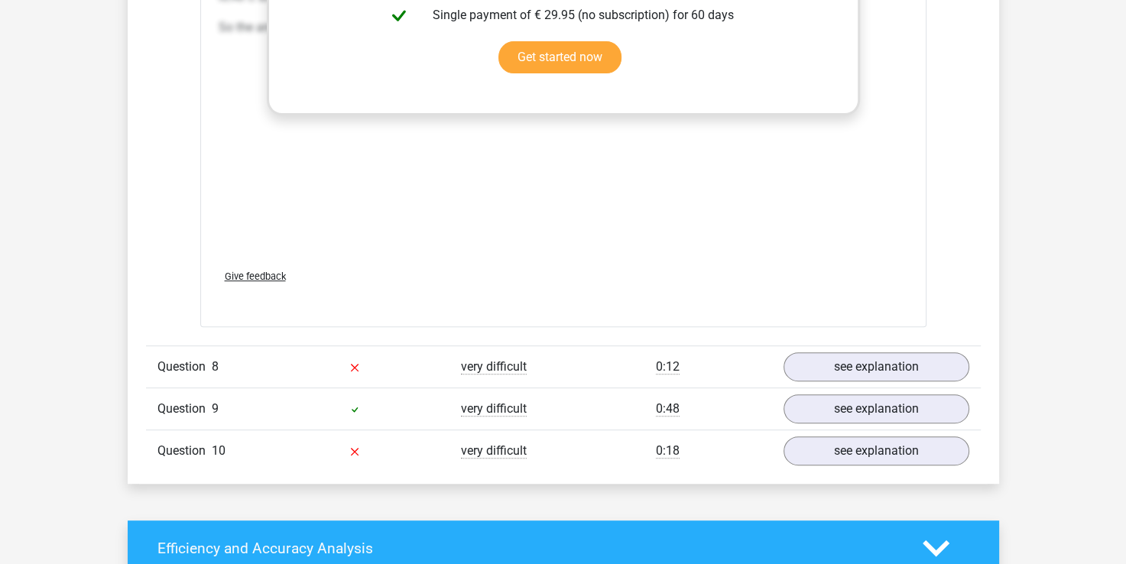
scroll to position [6201, 0]
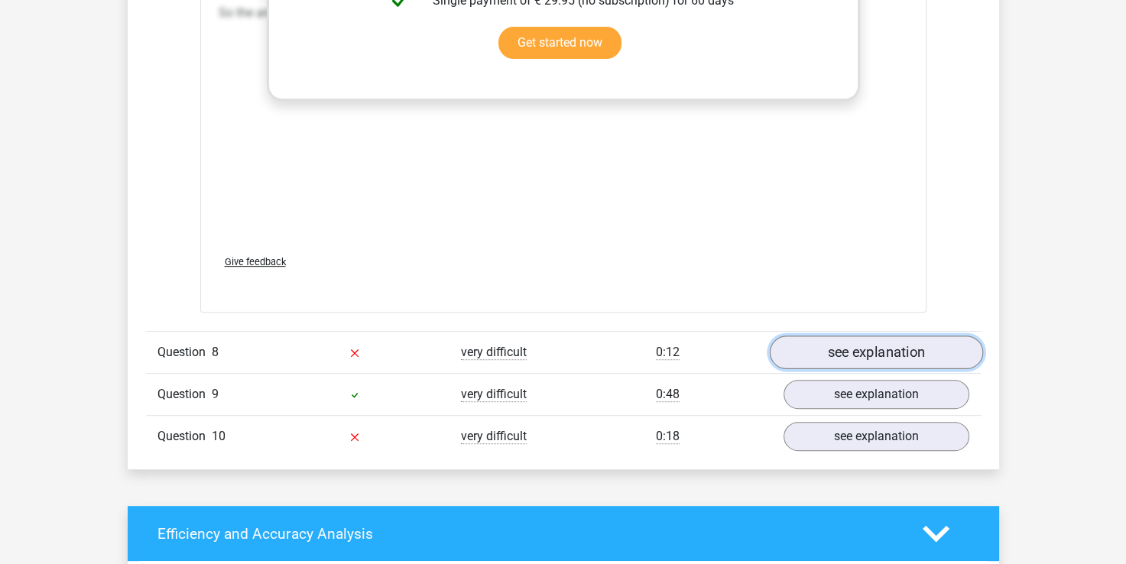
click at [914, 349] on link "see explanation" at bounding box center [875, 353] width 213 height 34
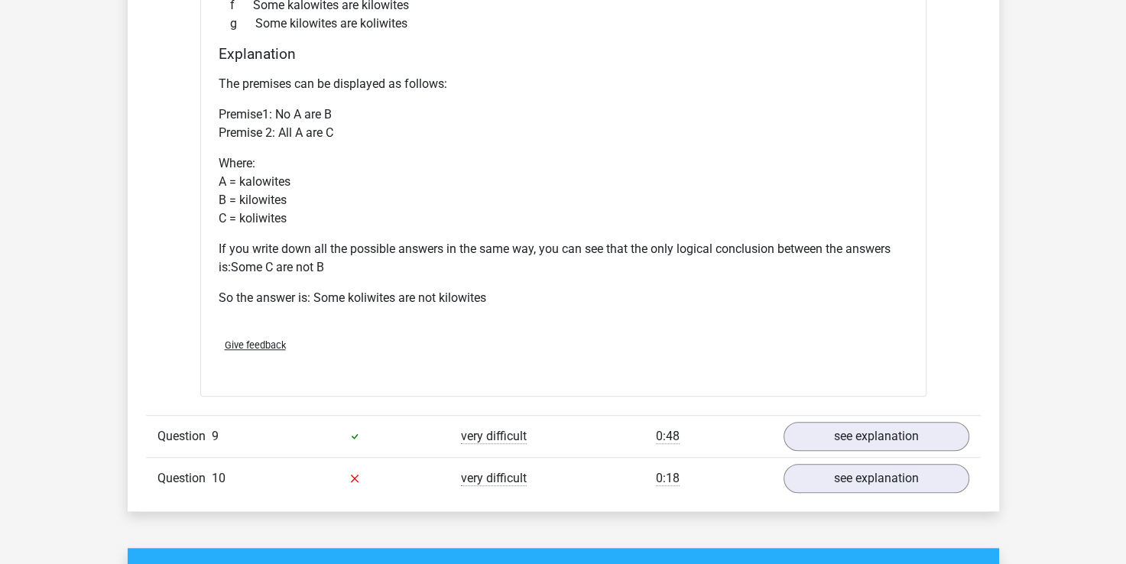
scroll to position [6790, 0]
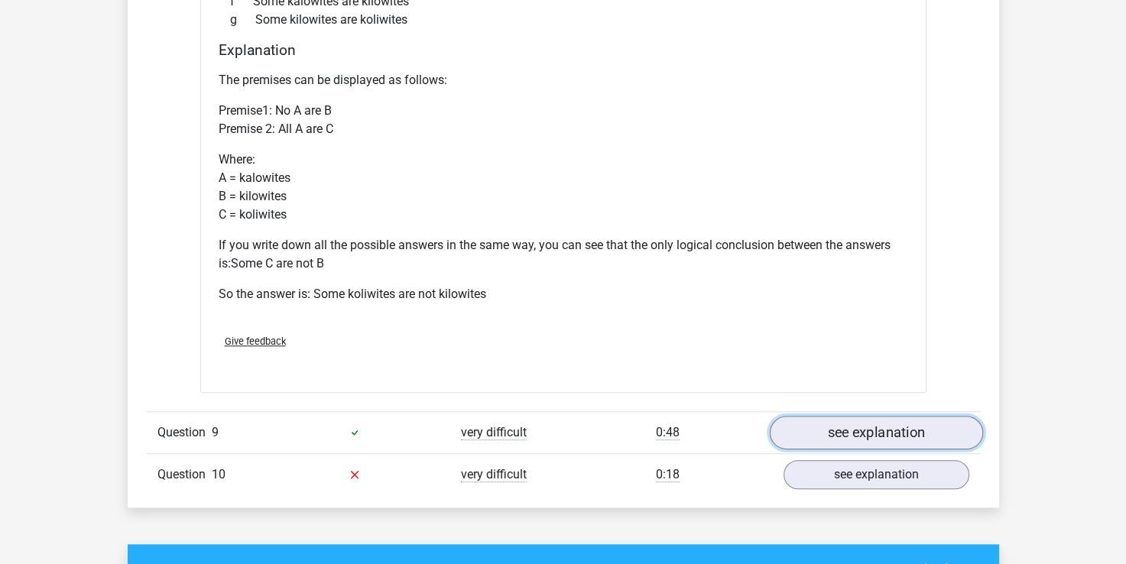
click at [866, 428] on link "see explanation" at bounding box center [875, 433] width 213 height 34
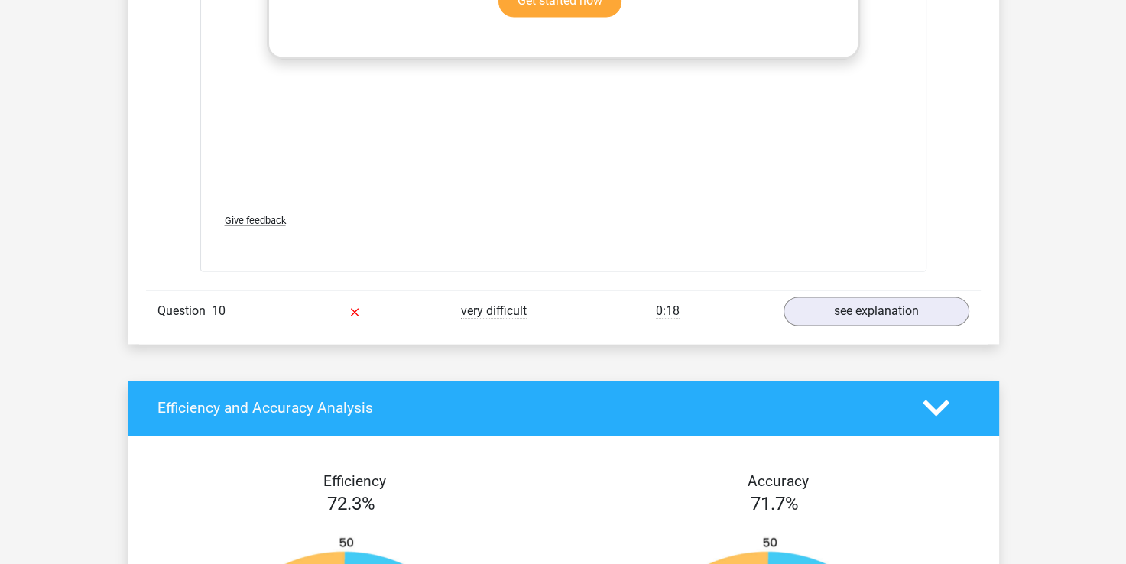
scroll to position [7801, 0]
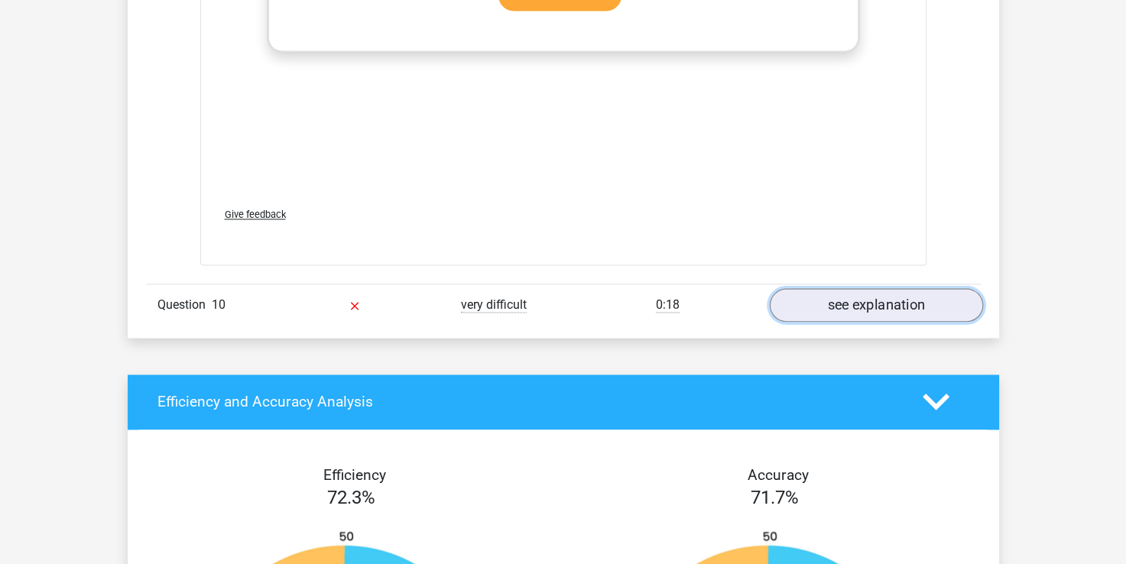
click at [897, 309] on link "see explanation" at bounding box center [875, 305] width 213 height 34
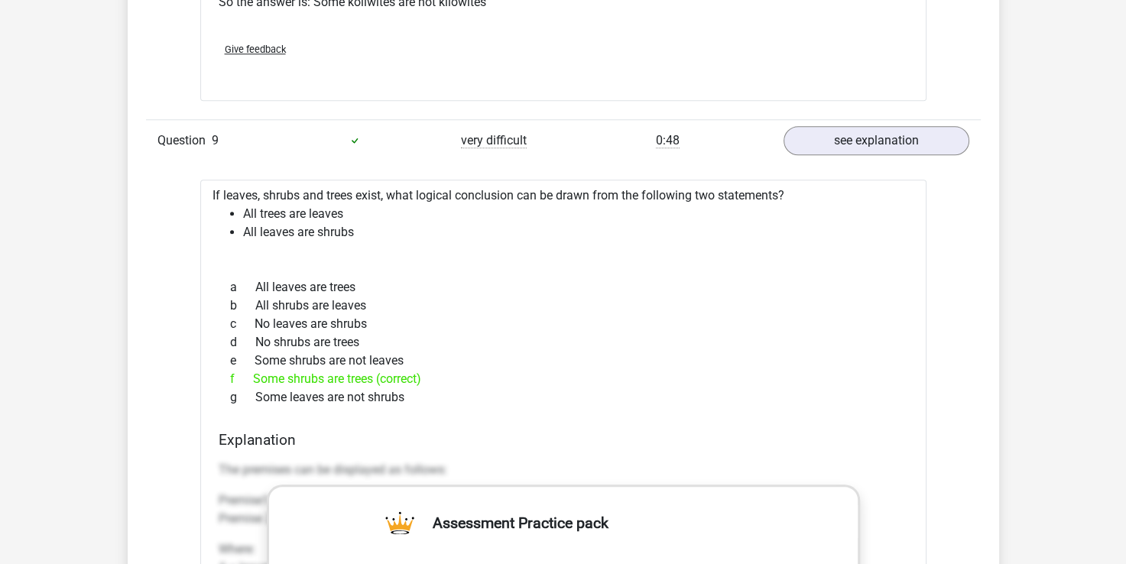
scroll to position [7023, 0]
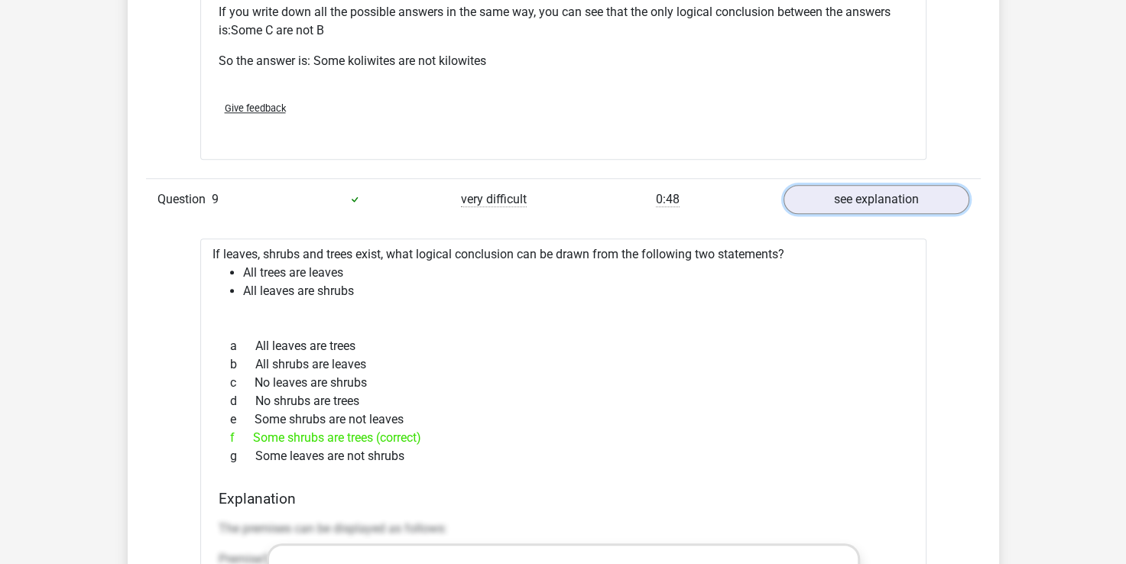
click at [839, 185] on link "see explanation" at bounding box center [877, 199] width 186 height 29
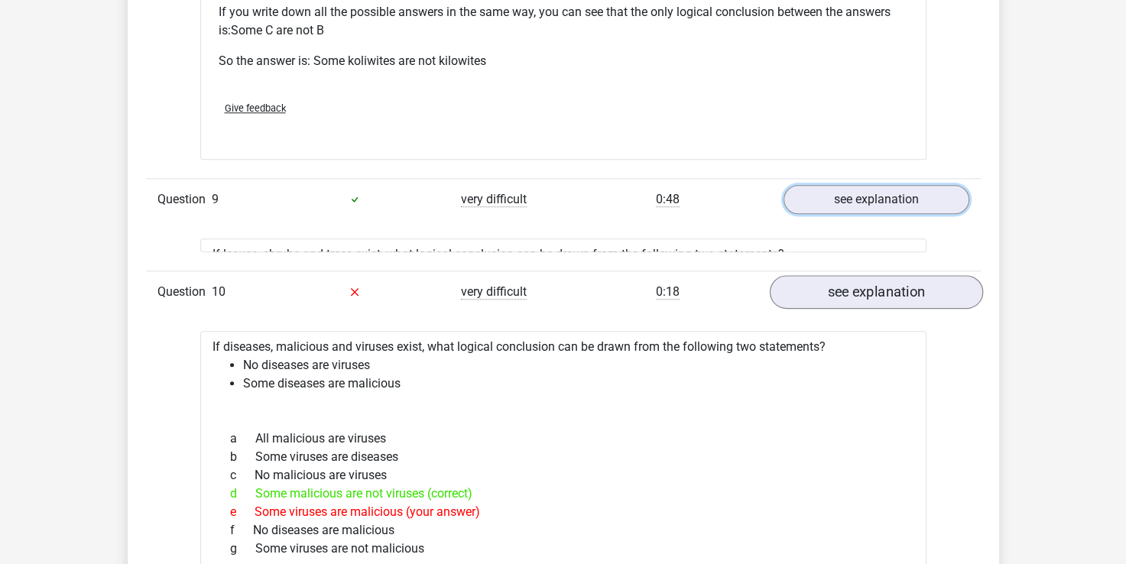
click at [839, 185] on link "see explanation" at bounding box center [877, 199] width 186 height 29
